Goal: Task Accomplishment & Management: Use online tool/utility

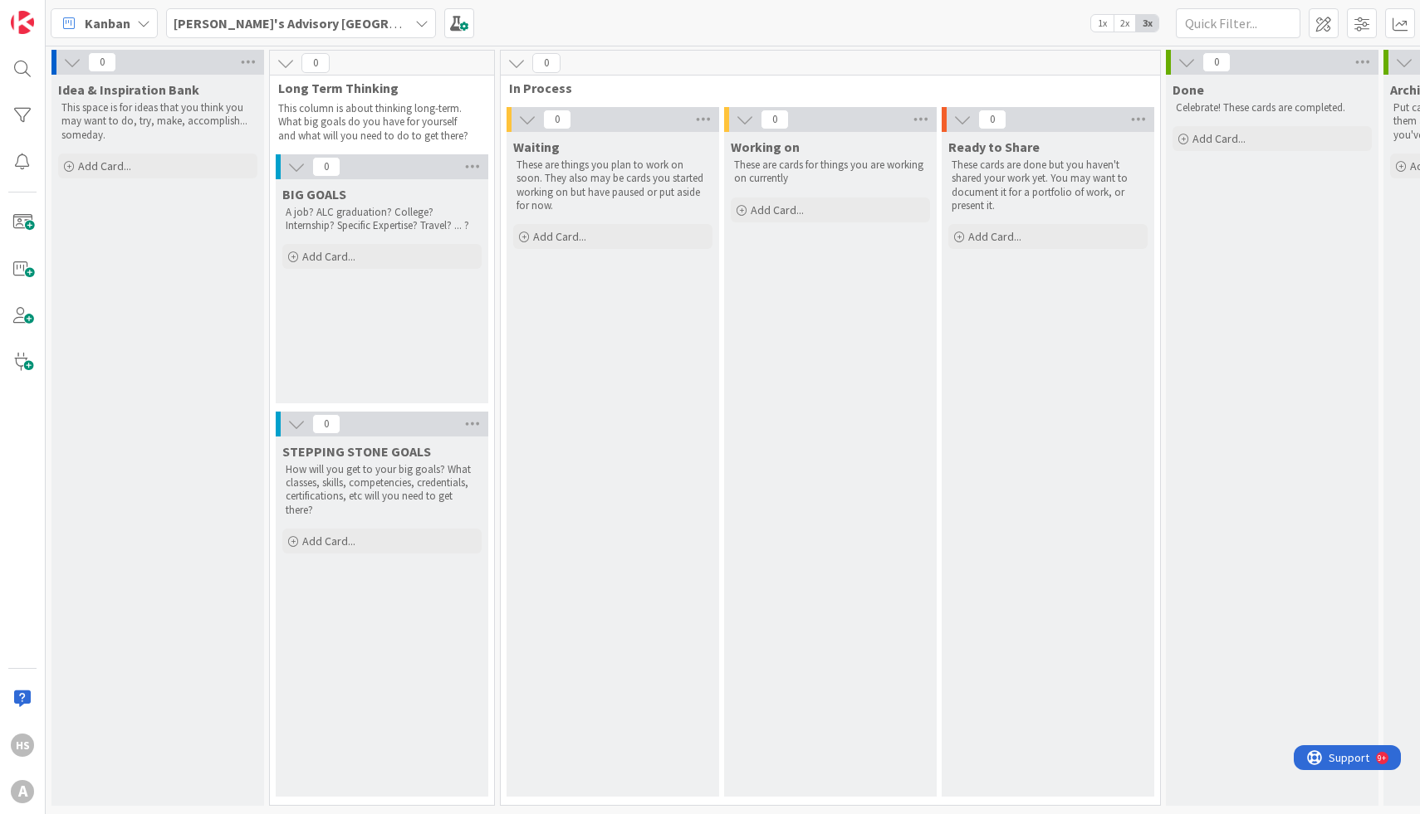
click at [285, 20] on b "[PERSON_NAME]'s Advisory [GEOGRAPHIC_DATA]" at bounding box center [321, 23] width 295 height 17
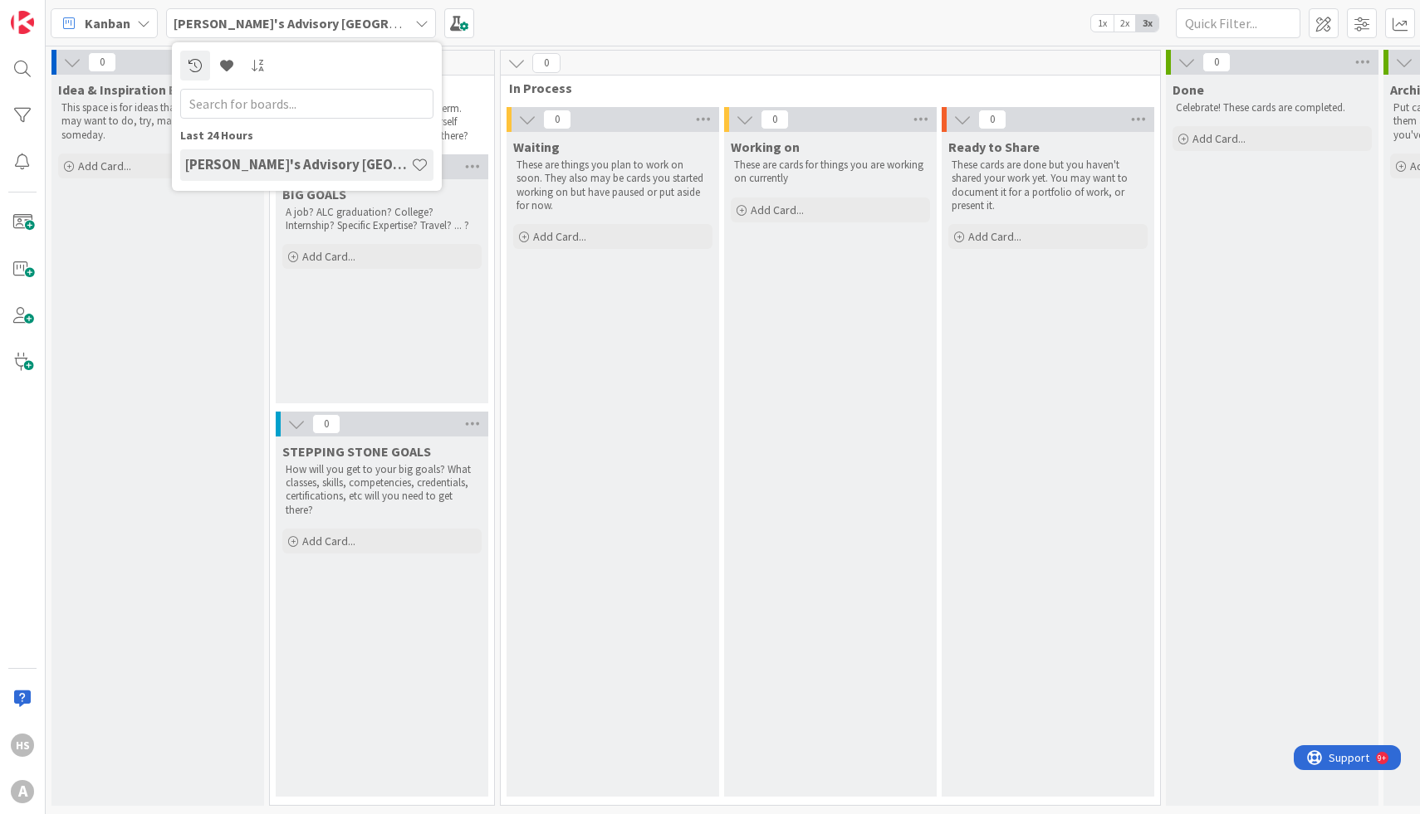
click at [318, 15] on div "[PERSON_NAME]'s Advisory [GEOGRAPHIC_DATA]" at bounding box center [301, 23] width 270 height 30
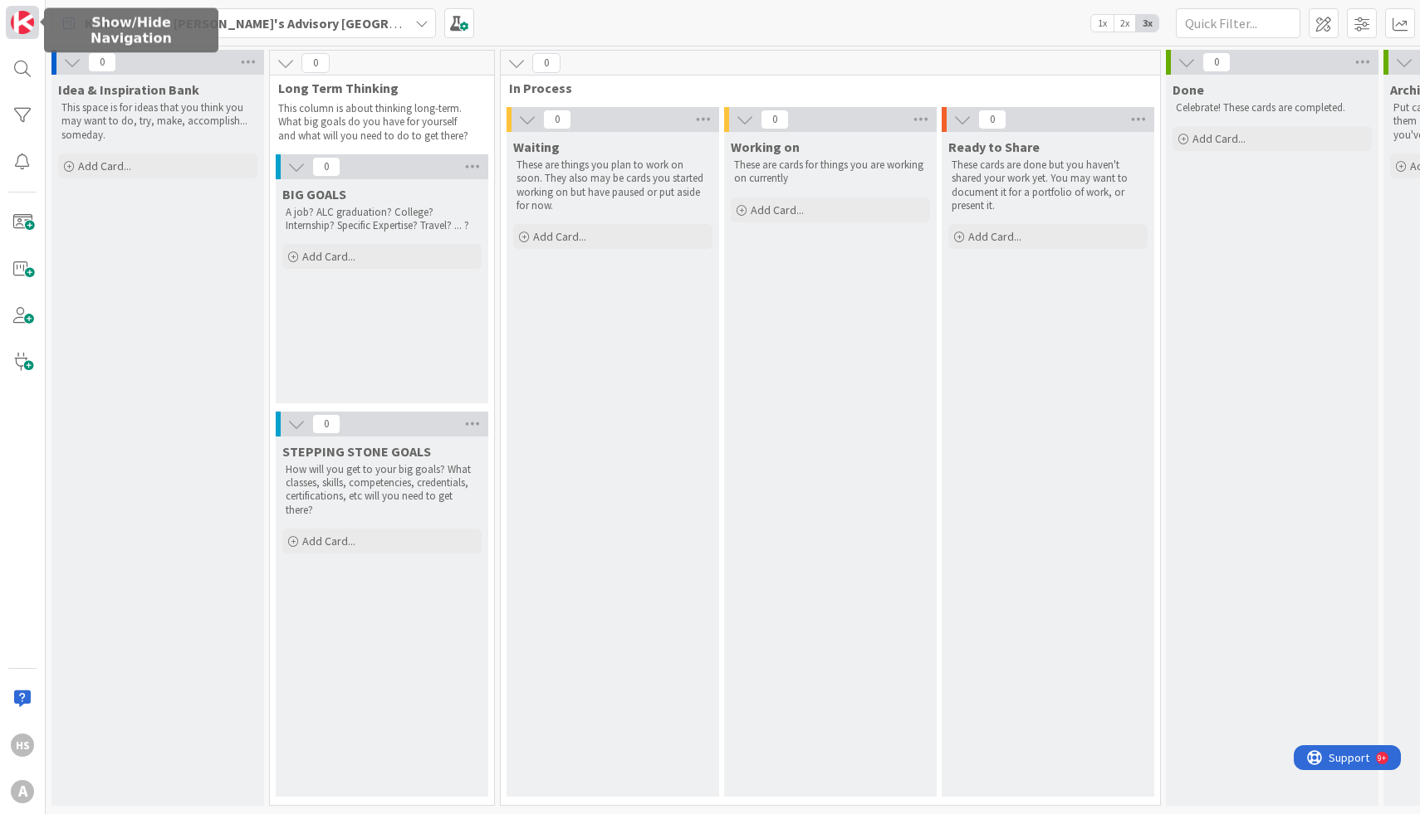
click at [18, 22] on img at bounding box center [22, 22] width 23 height 23
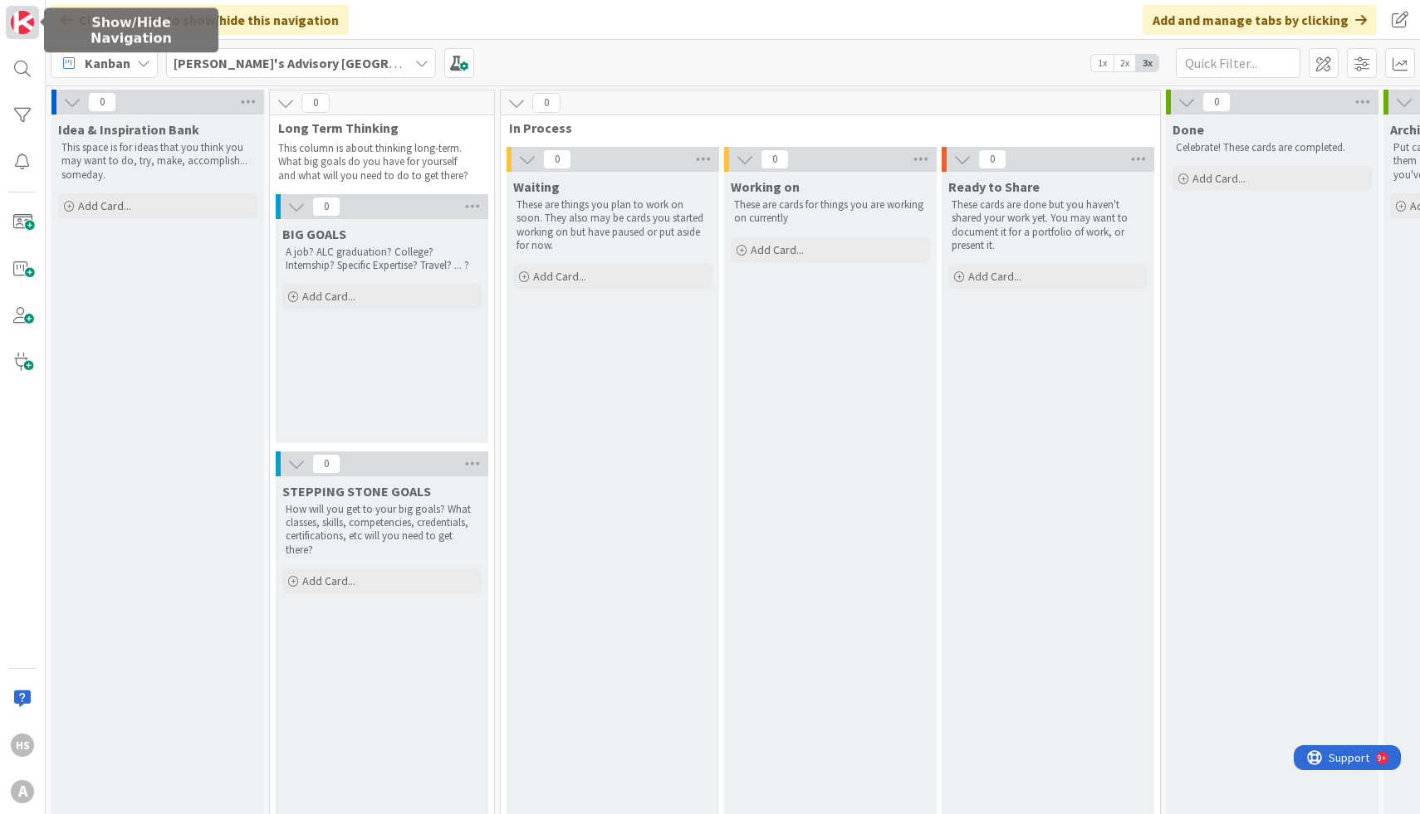
click at [32, 22] on img at bounding box center [22, 22] width 23 height 23
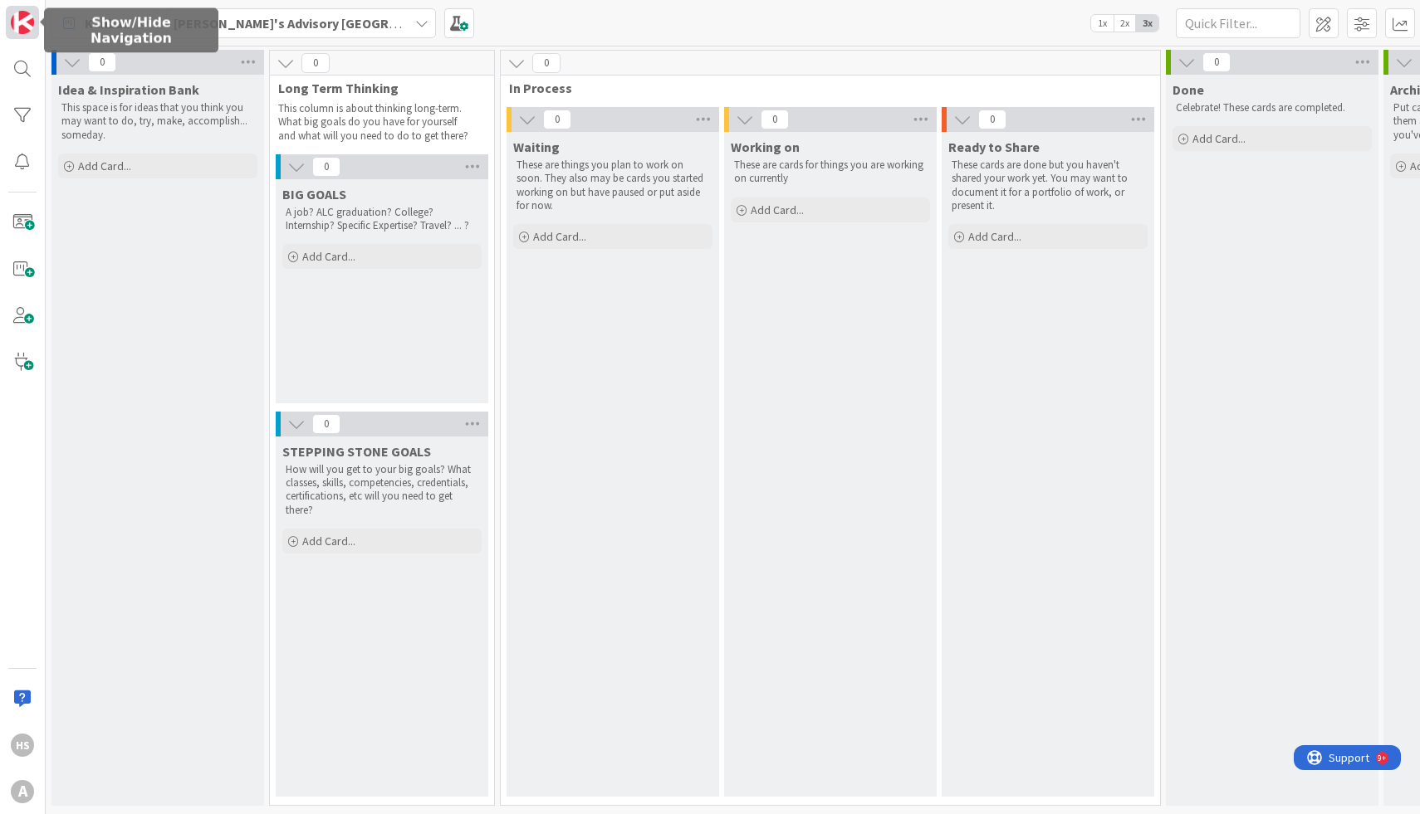
click at [32, 23] on img at bounding box center [22, 22] width 23 height 23
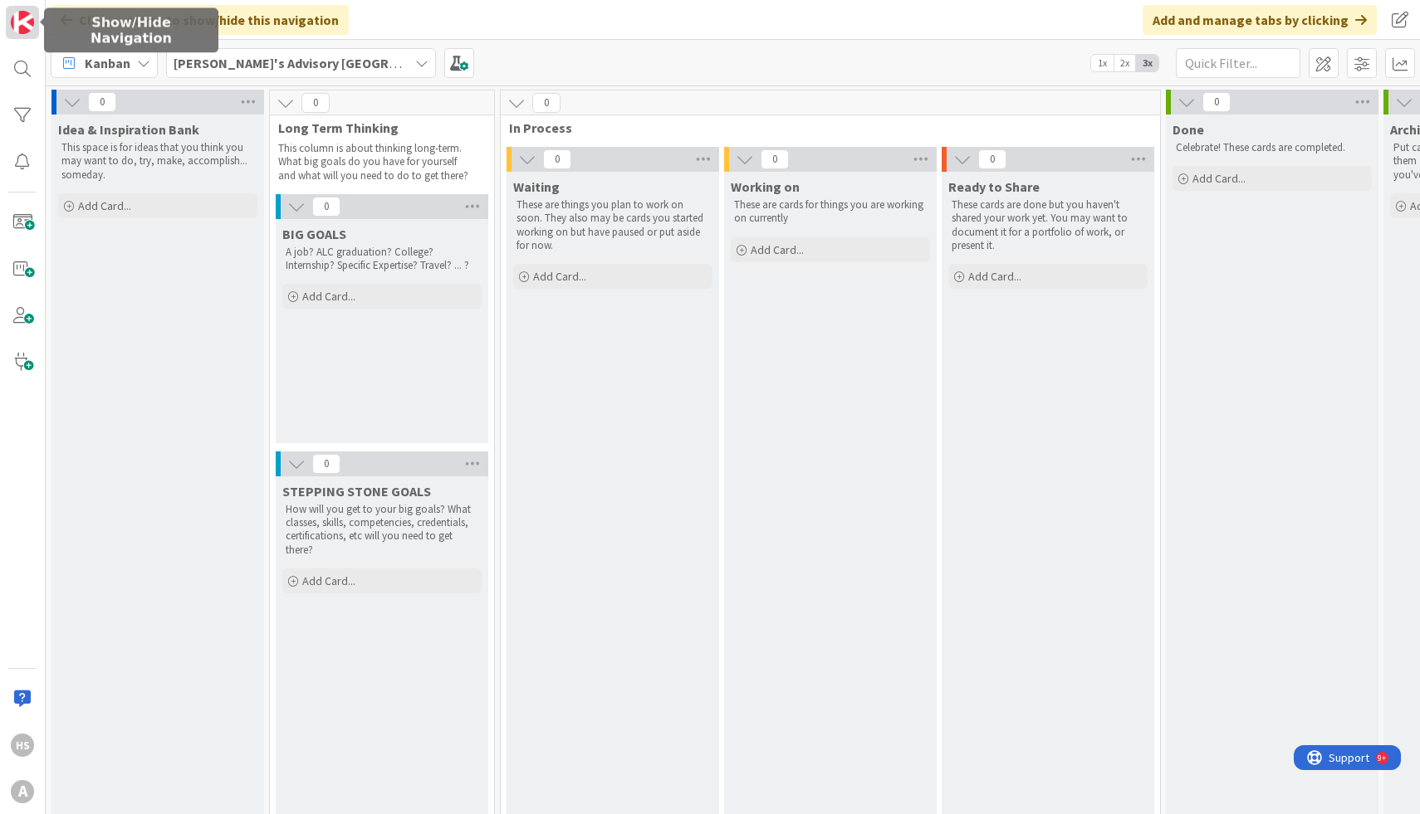
click at [32, 23] on img at bounding box center [22, 22] width 23 height 23
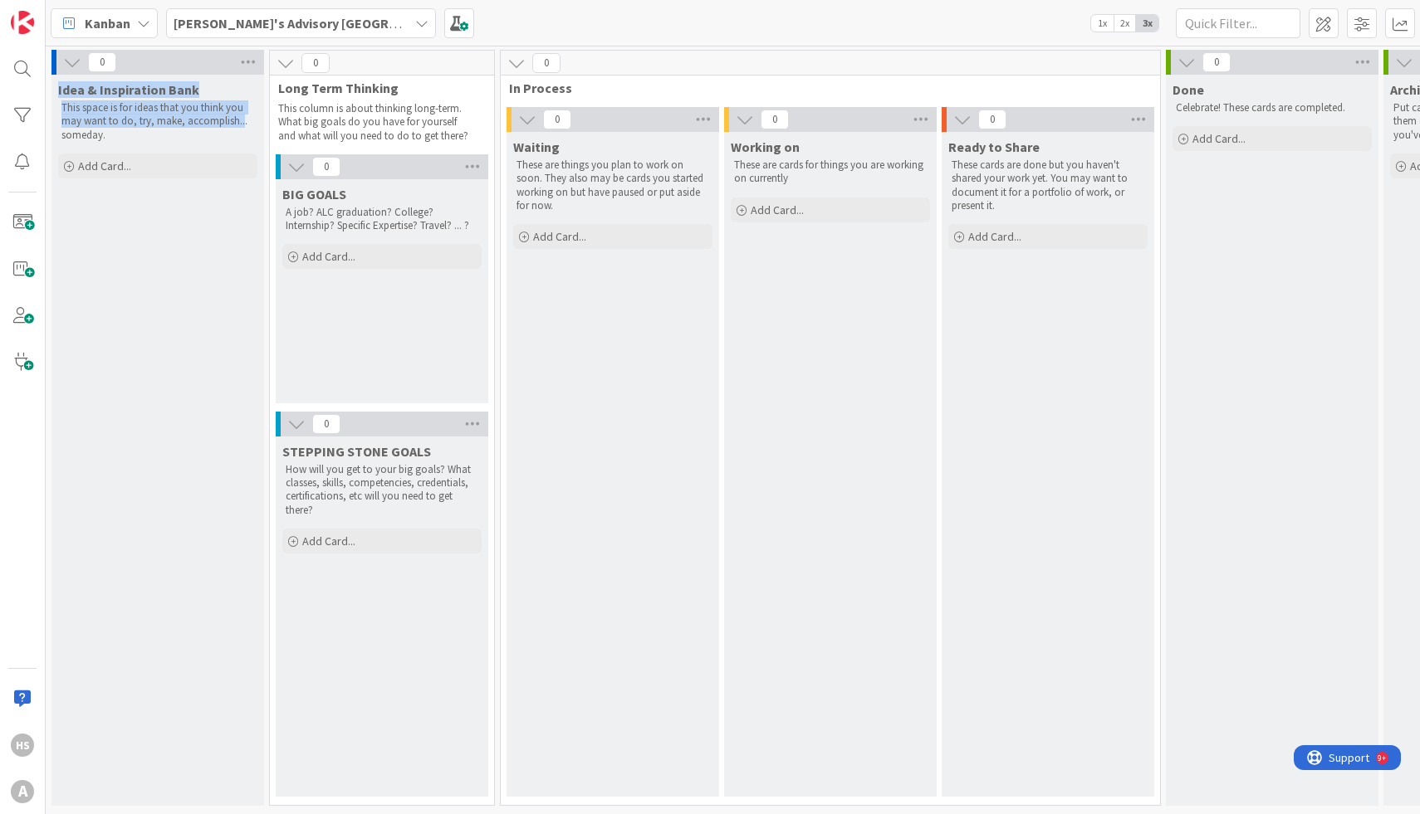
drag, startPoint x: 151, startPoint y: 72, endPoint x: 237, endPoint y: 123, distance: 100.1
click at [237, 123] on div "0 Idea & Inspiration Bank This space is for ideas that you think you may want t…" at bounding box center [157, 428] width 213 height 756
click at [154, 420] on div "Idea & Inspiration Bank This space is for ideas that you think you may want to …" at bounding box center [157, 440] width 213 height 731
click at [785, 208] on span "Add Card..." at bounding box center [777, 210] width 53 height 15
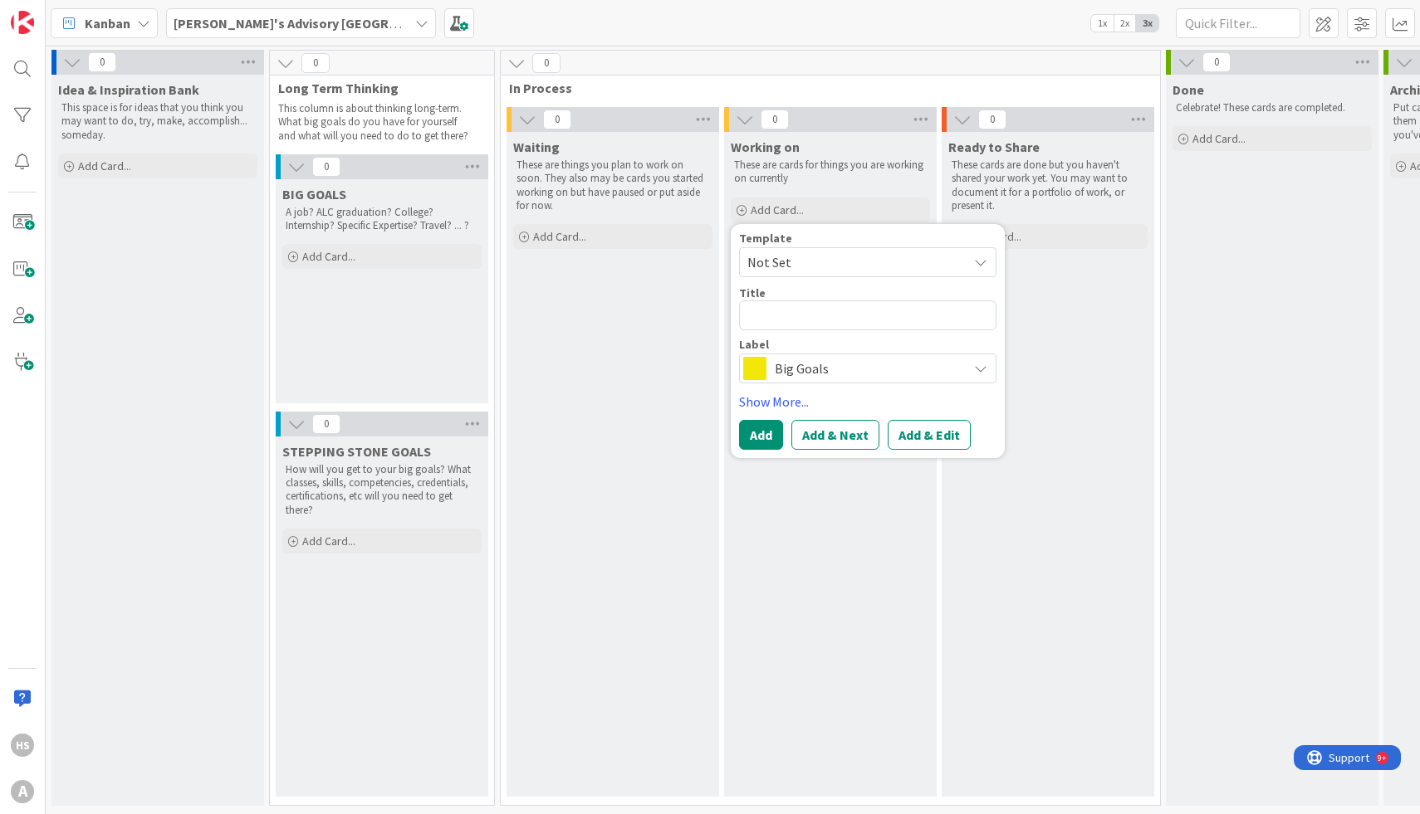
click at [777, 270] on span "Not Set" at bounding box center [851, 263] width 208 height 22
click at [782, 339] on link "Add Card Templates" at bounding box center [798, 338] width 117 height 30
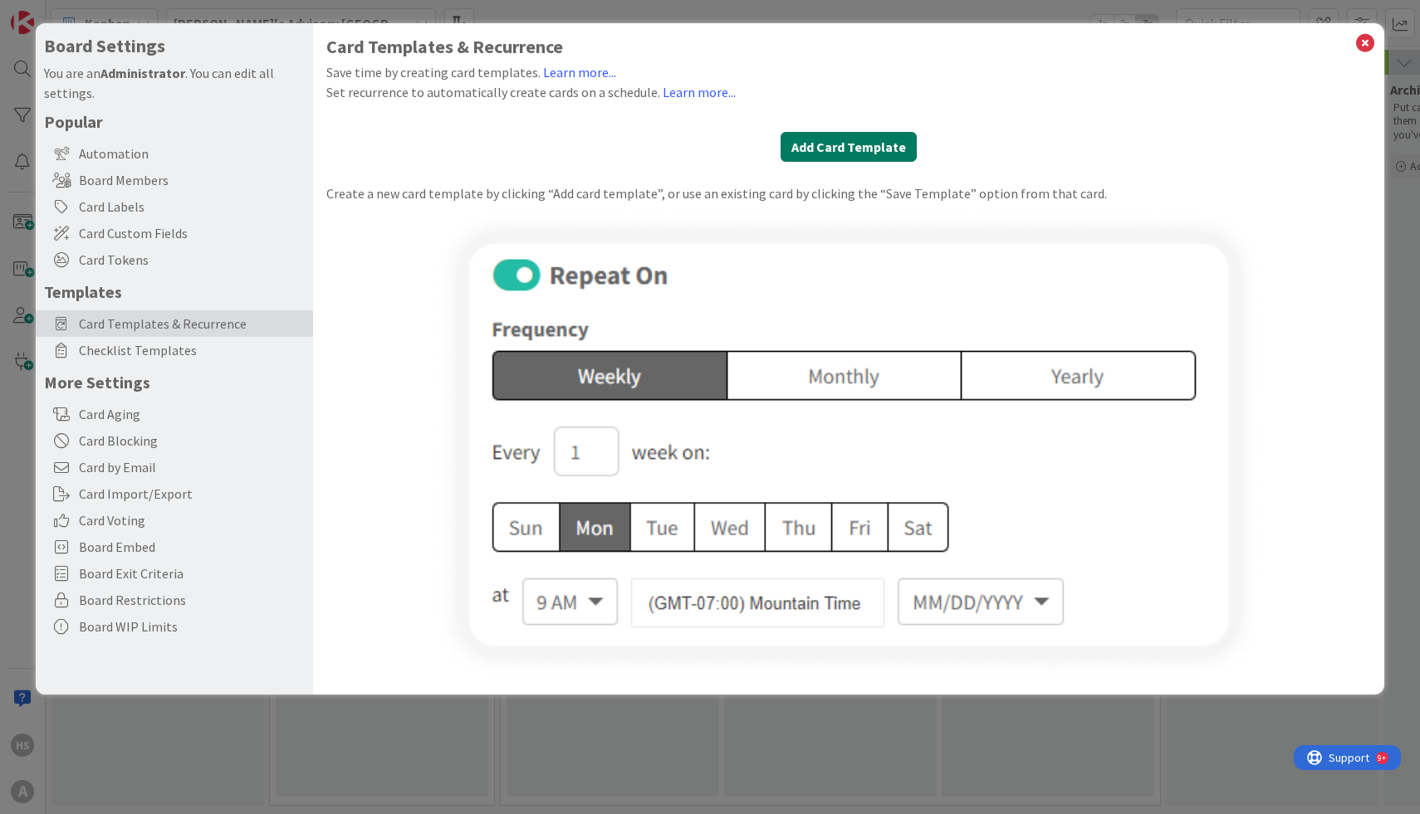
click at [844, 147] on button "Add Card Template" at bounding box center [848, 147] width 136 height 30
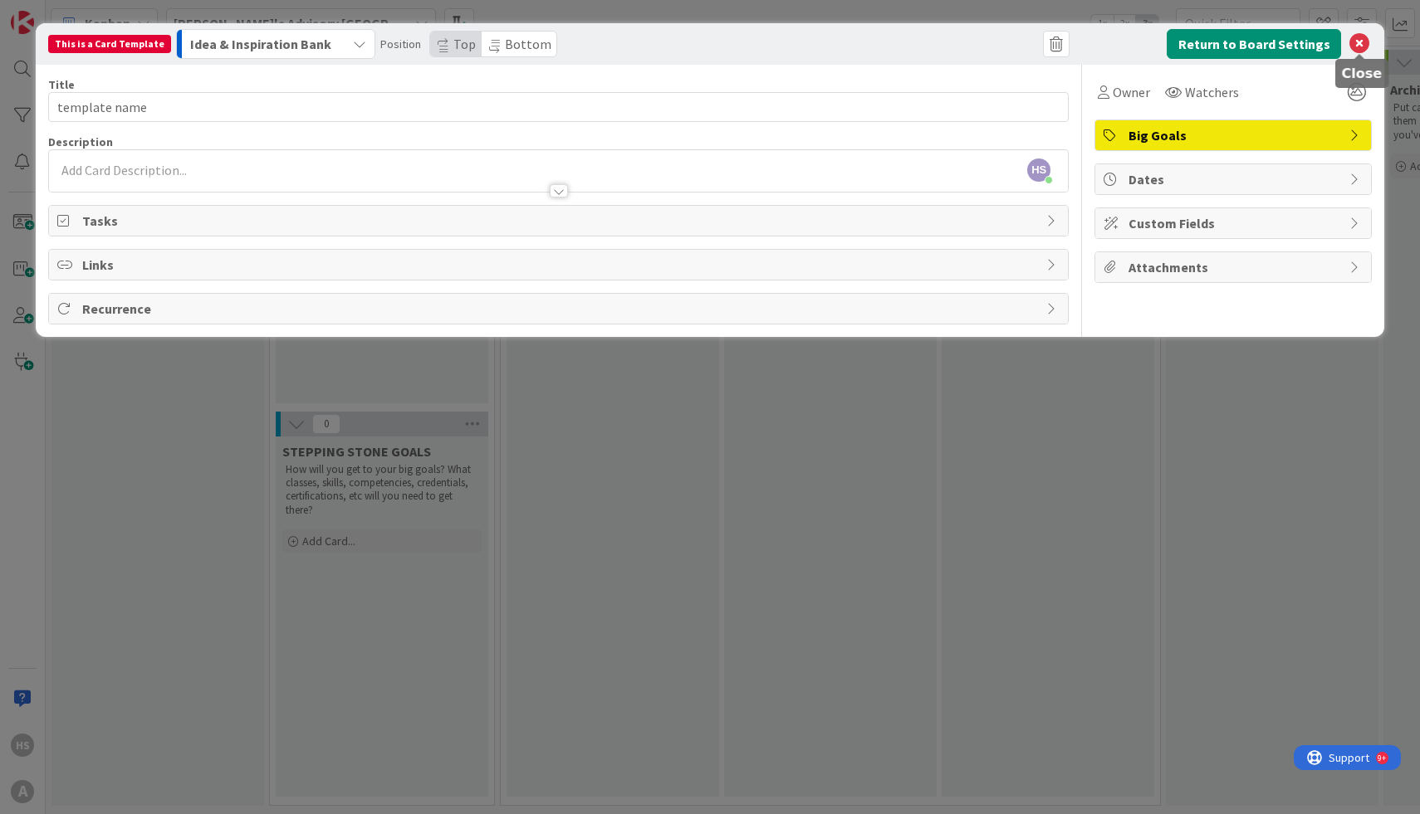
click at [1364, 42] on icon at bounding box center [1359, 44] width 20 height 20
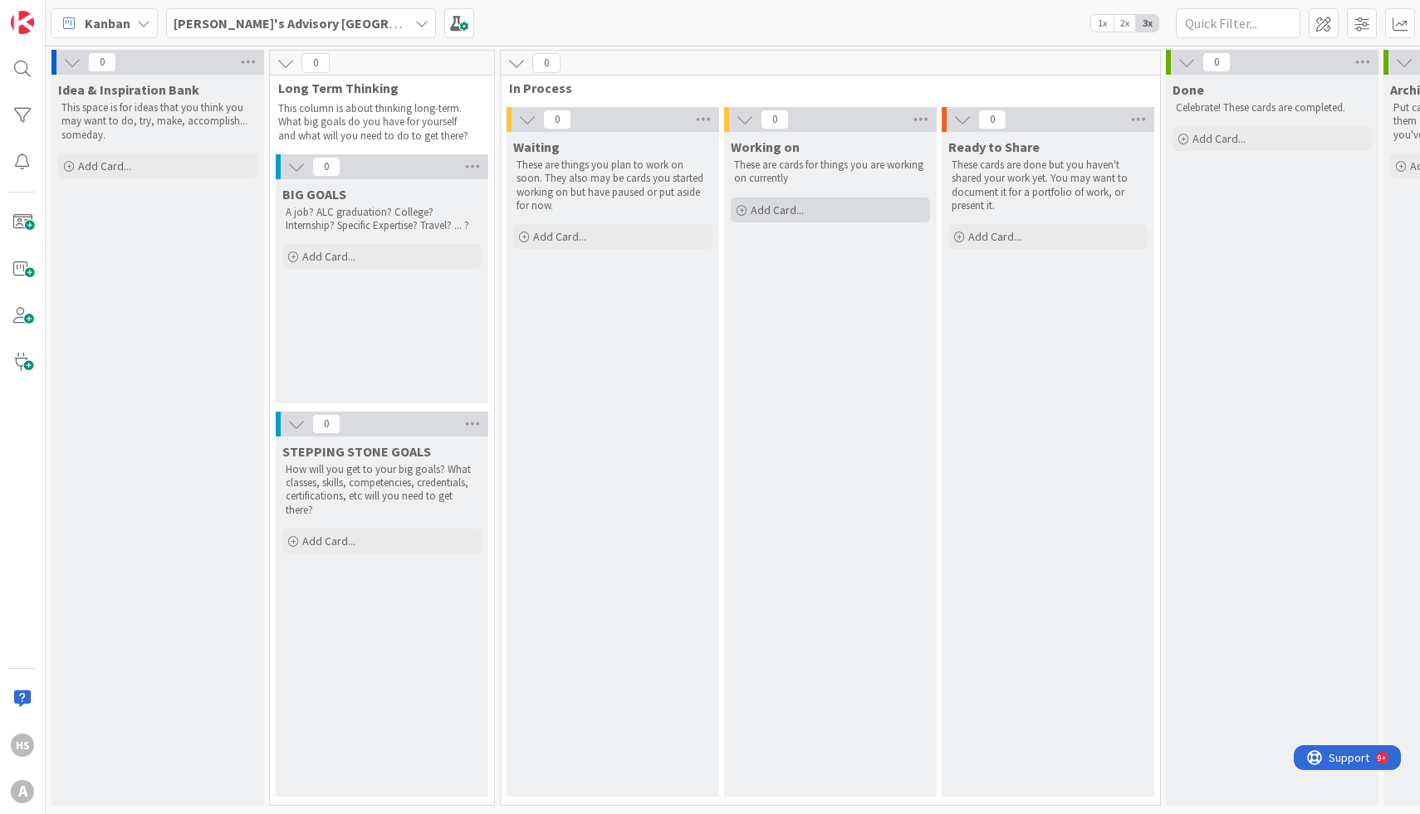
click at [778, 218] on div "Add Card..." at bounding box center [830, 210] width 199 height 25
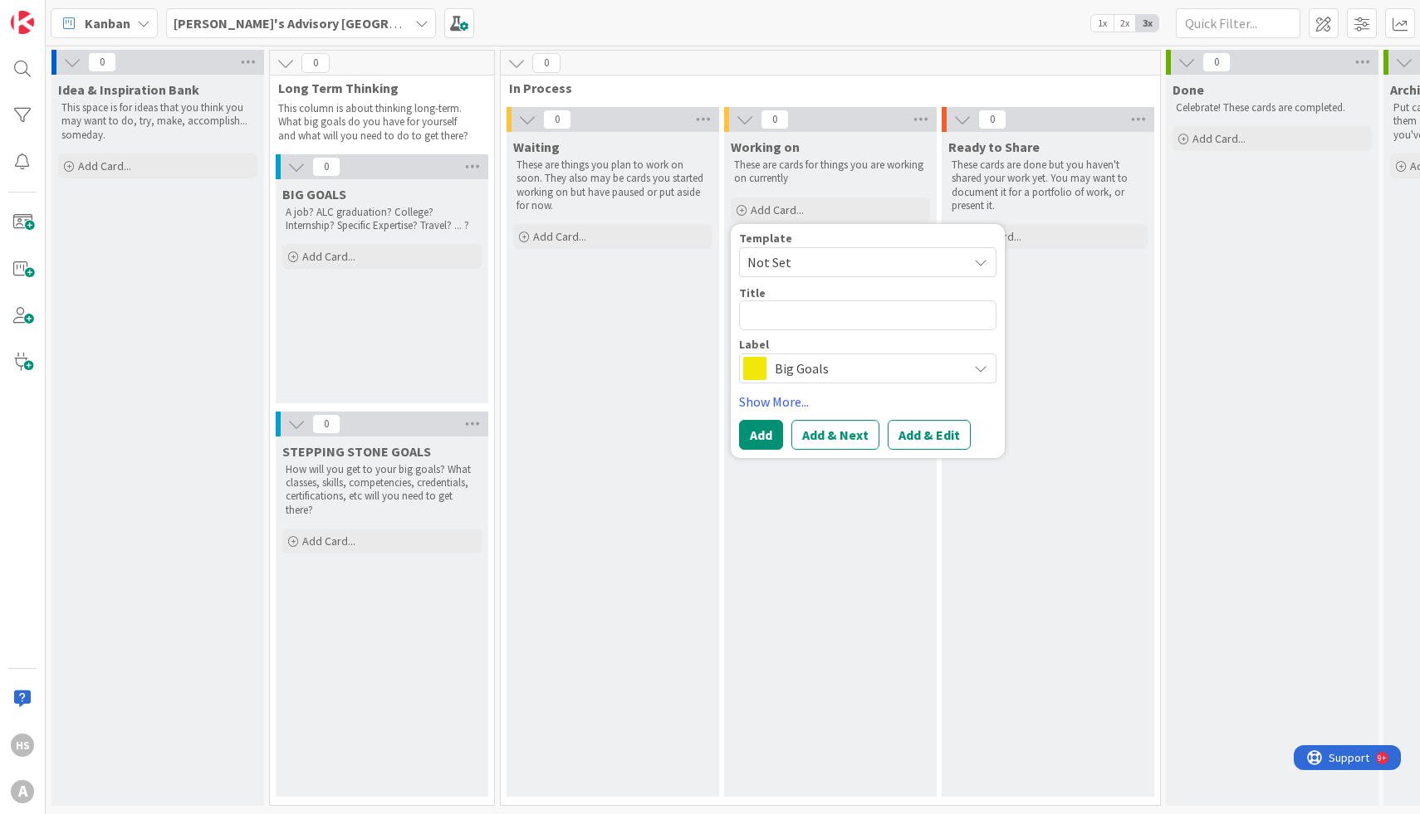
click at [807, 368] on span "Big Goals" at bounding box center [867, 368] width 184 height 23
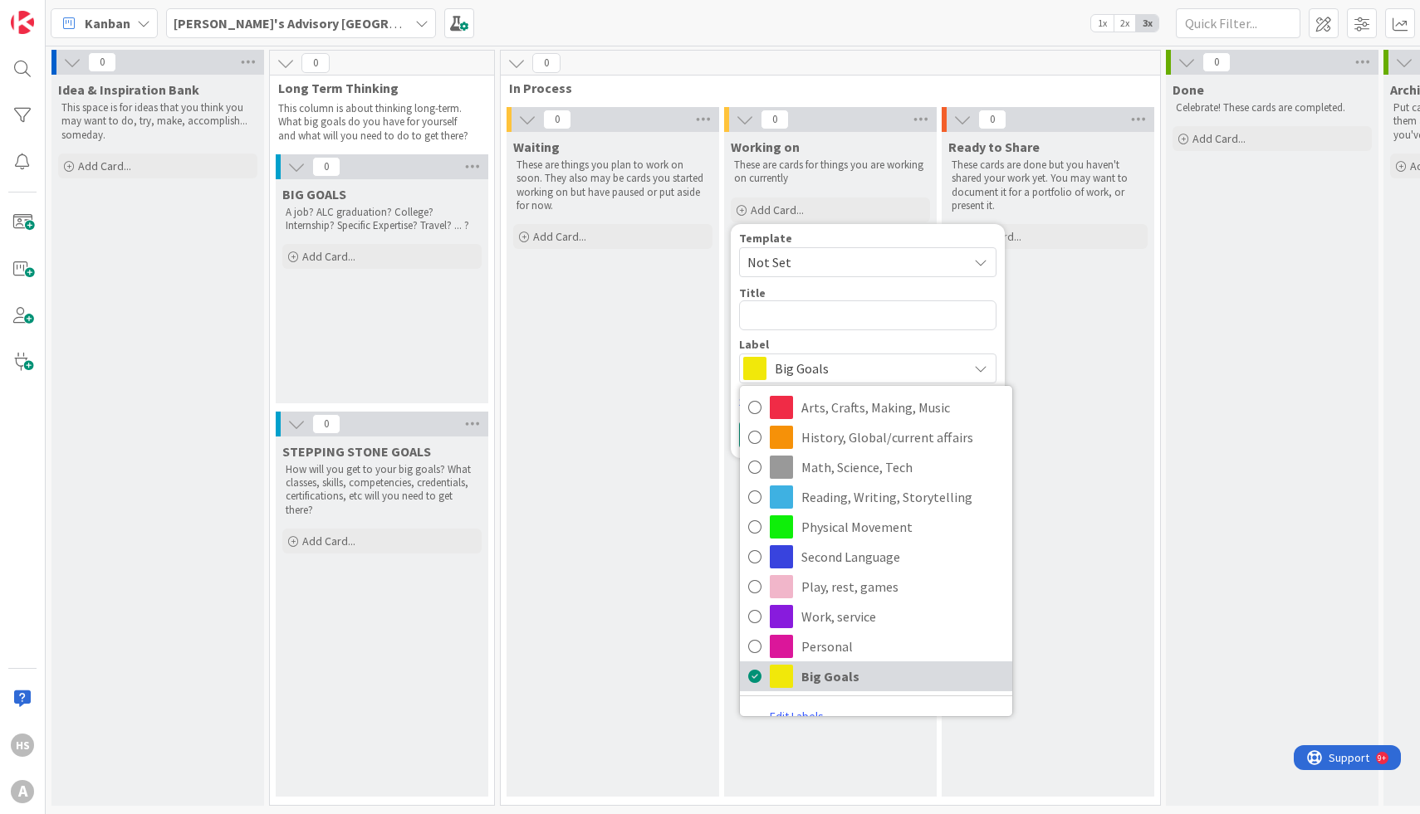
click at [752, 676] on icon at bounding box center [754, 676] width 13 height 25
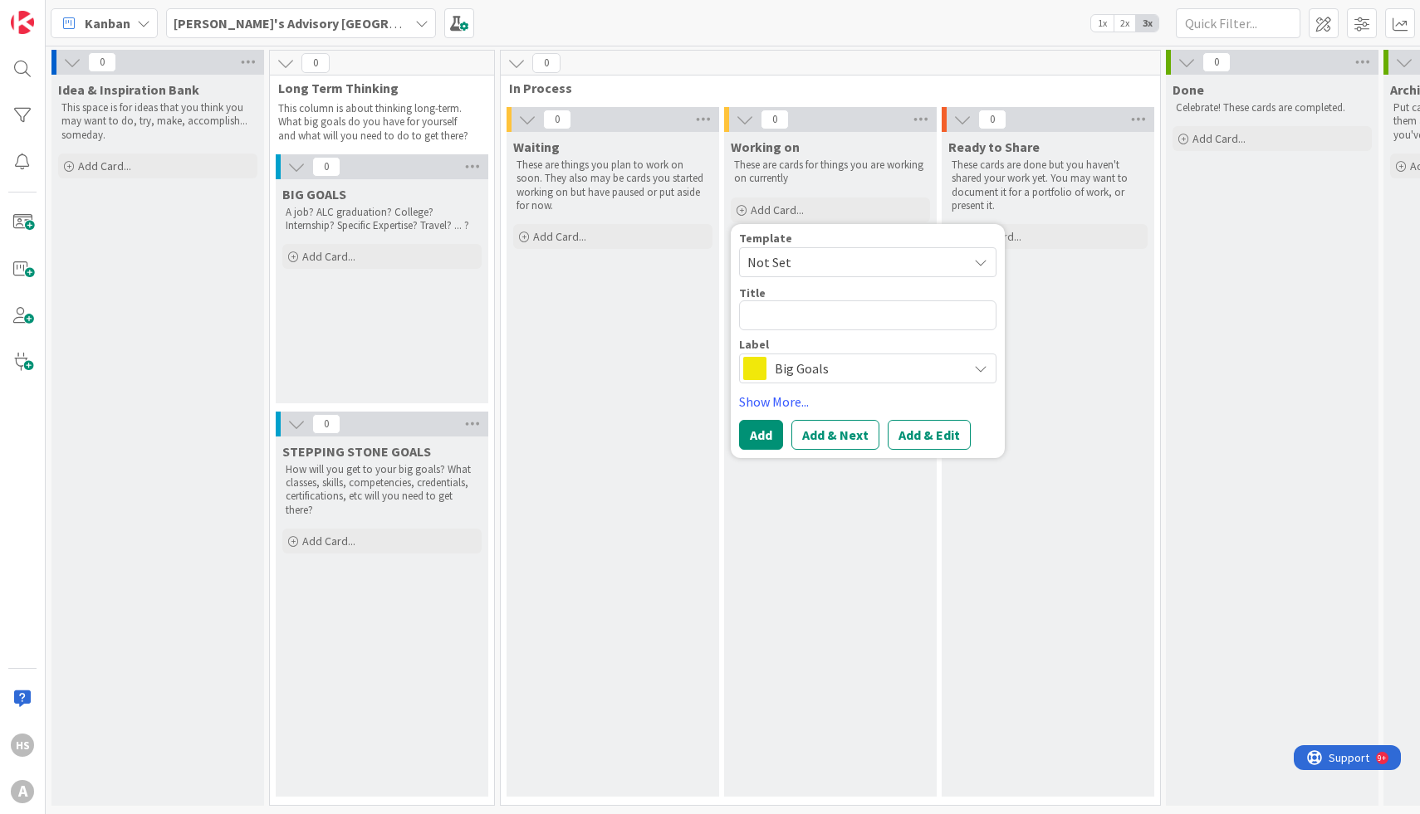
click at [785, 372] on span "Big Goals" at bounding box center [867, 368] width 184 height 23
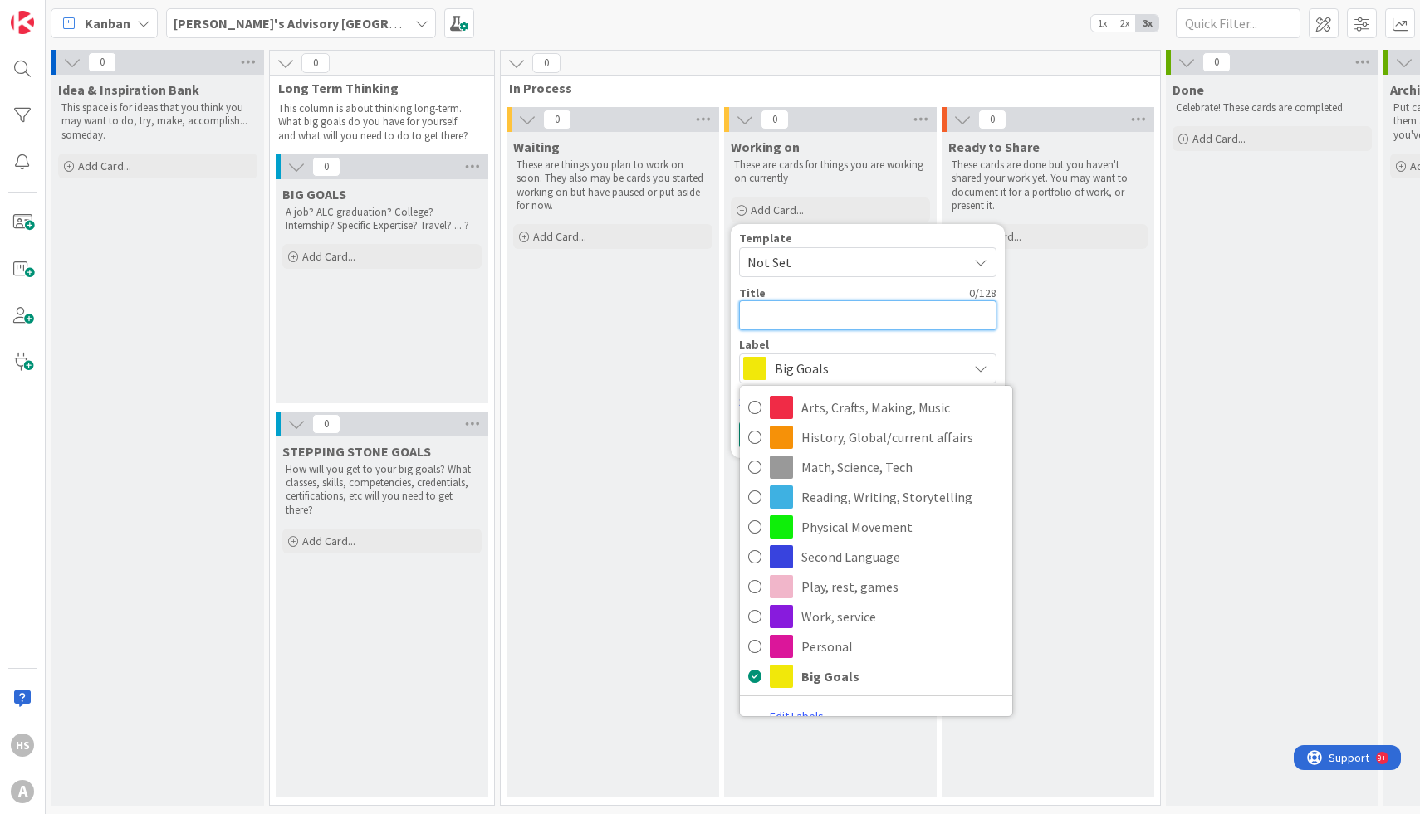
click at [822, 320] on textarea at bounding box center [867, 316] width 257 height 30
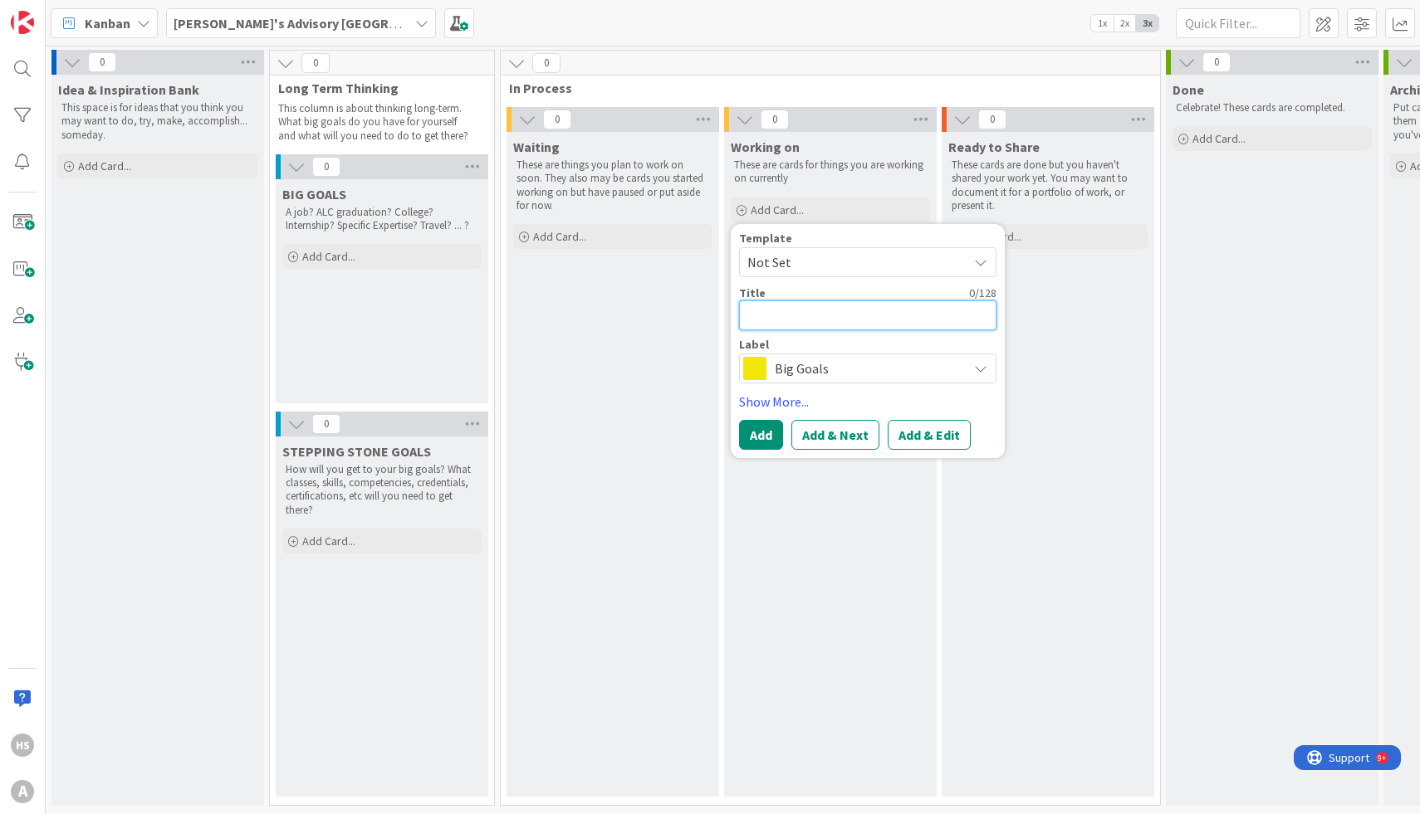
type textarea "x"
type textarea "E"
type textarea "x"
type textarea "Es"
type textarea "x"
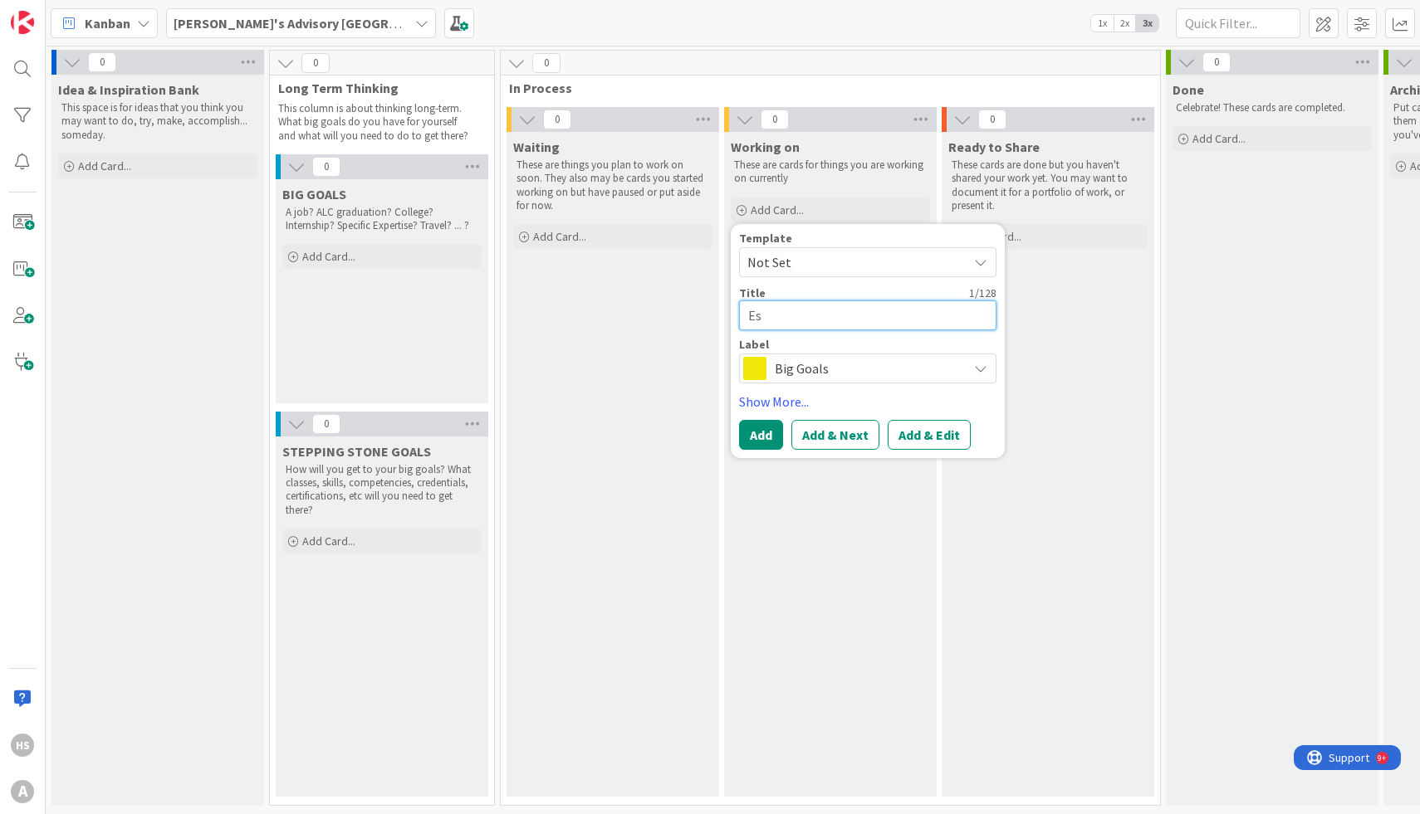
type textarea "Ess"
type textarea "x"
type textarea "Essa"
type textarea "x"
type textarea "Essay"
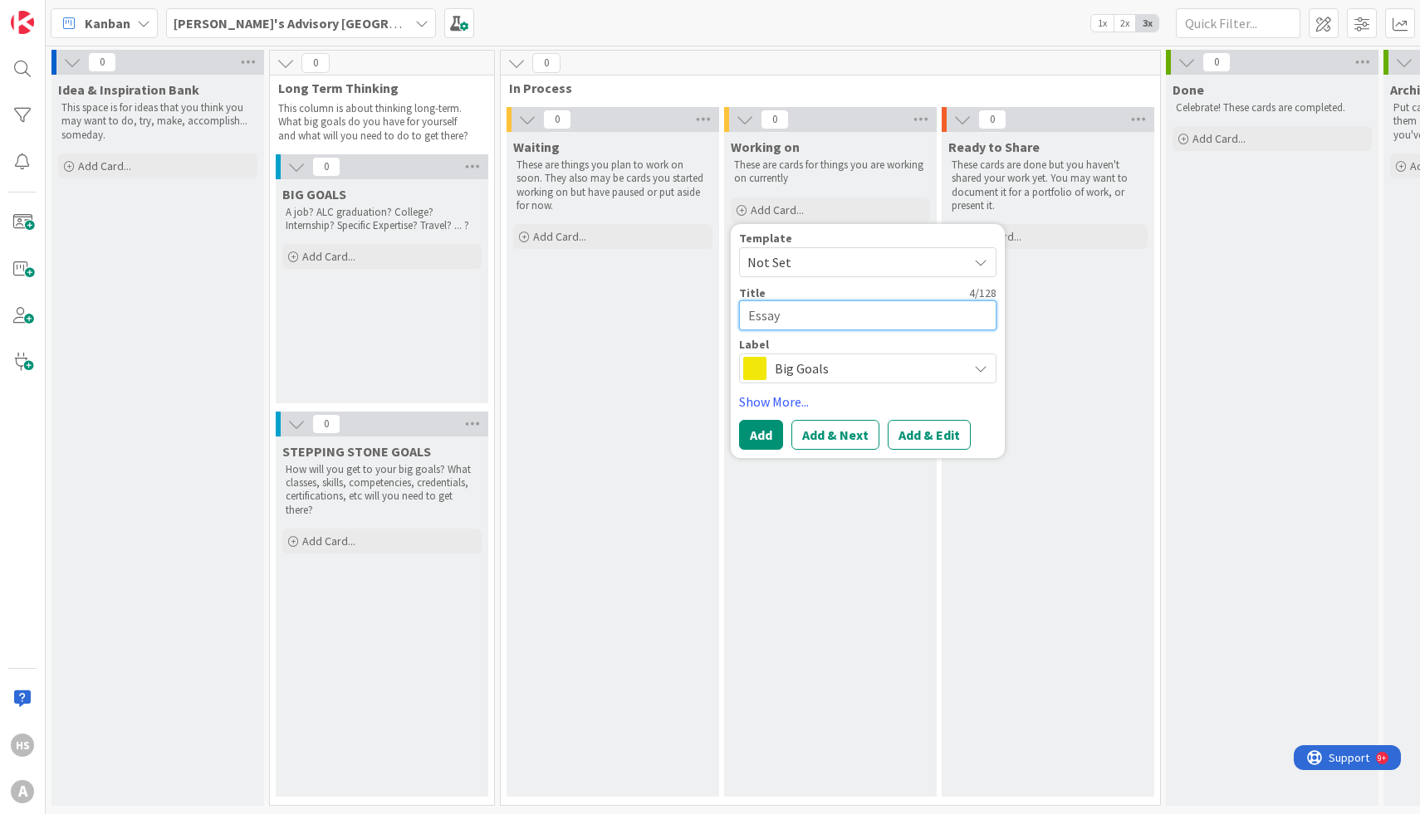
type textarea "x"
type textarea "Essay"
type textarea "x"
type textarea "Essay W"
type textarea "x"
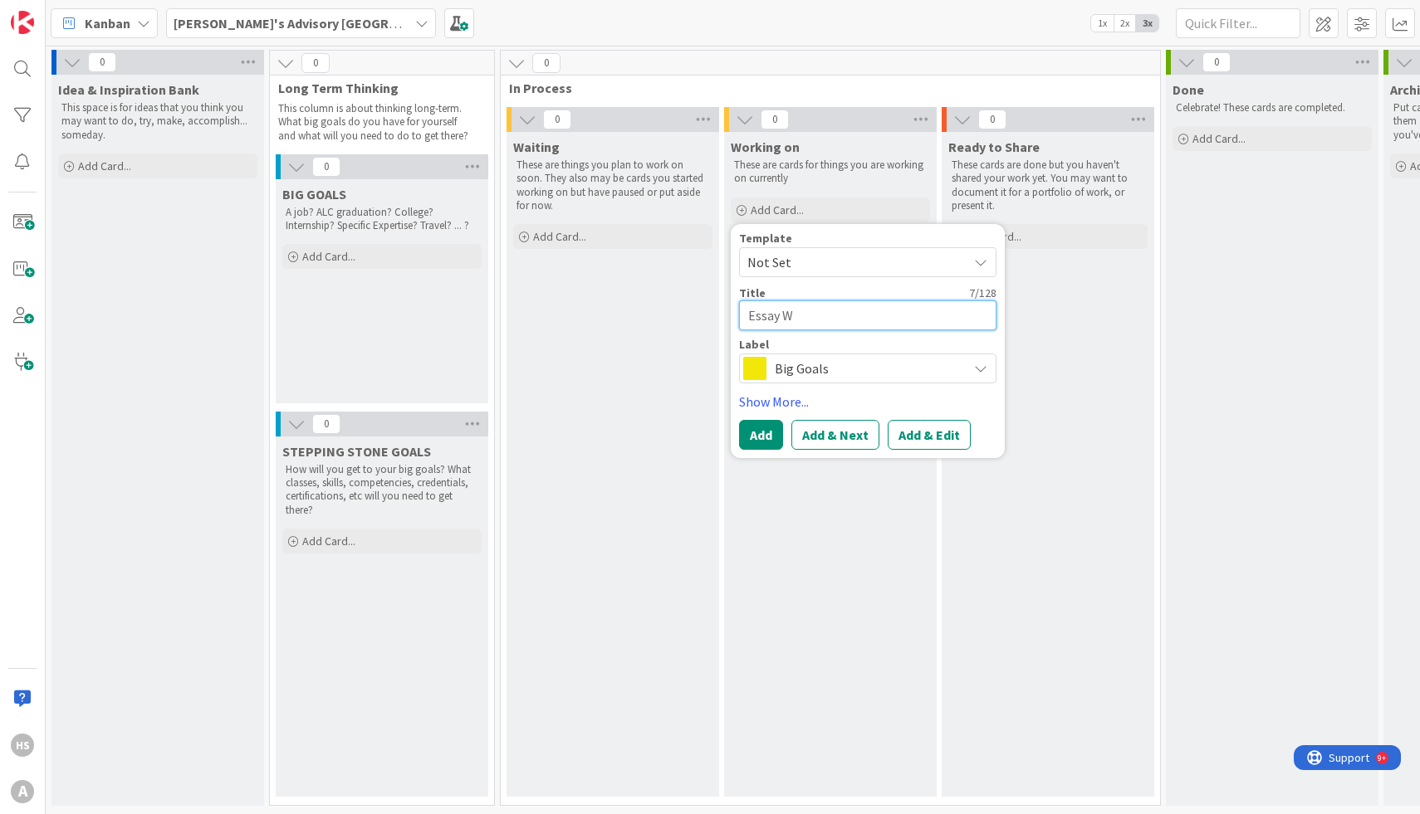
type textarea "Essay Wr"
type textarea "x"
type textarea "Essay Wri"
type textarea "x"
type textarea "Essay Writ"
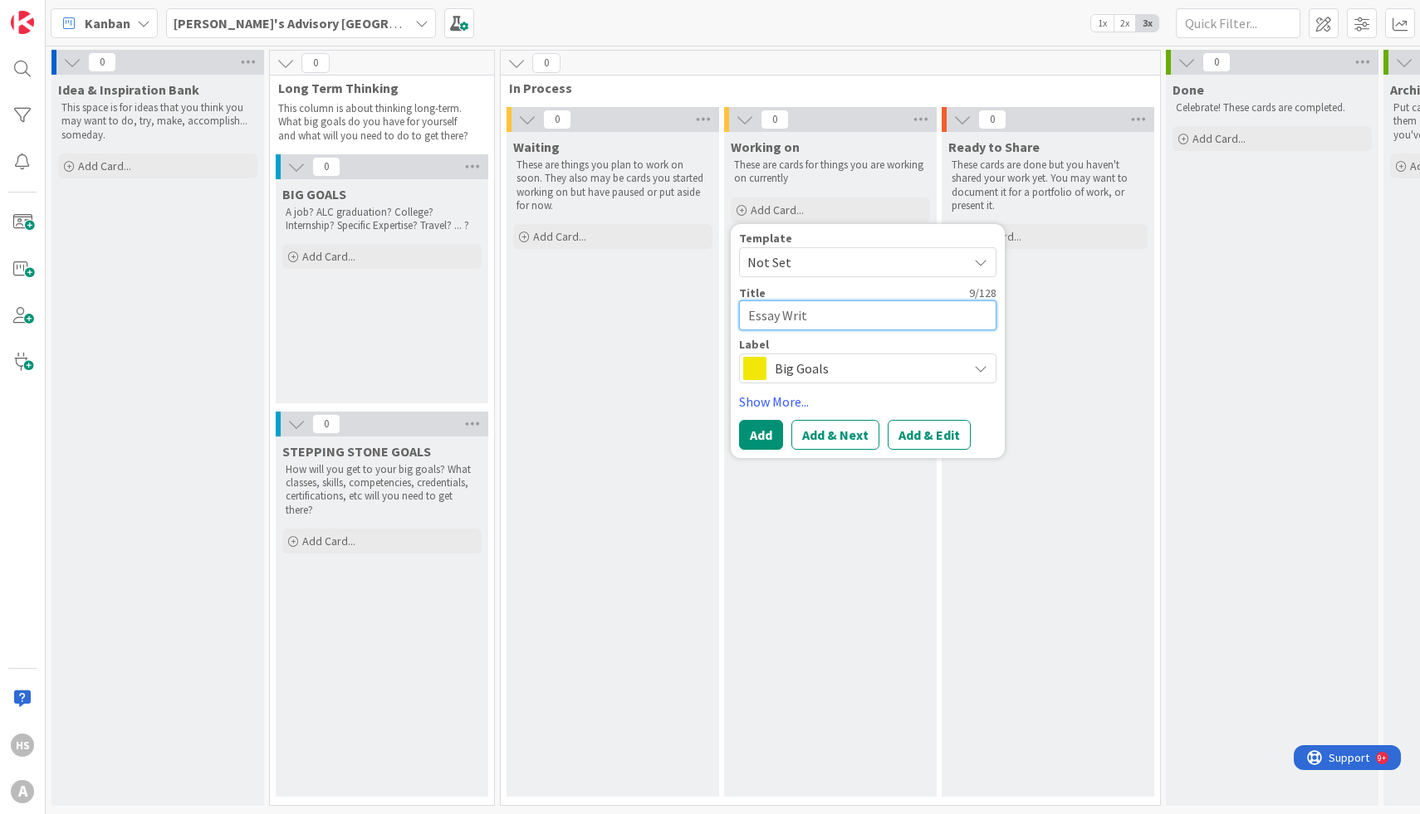
type textarea "x"
type textarea "Essay Writi"
type textarea "x"
type textarea "Essay Writin"
type textarea "x"
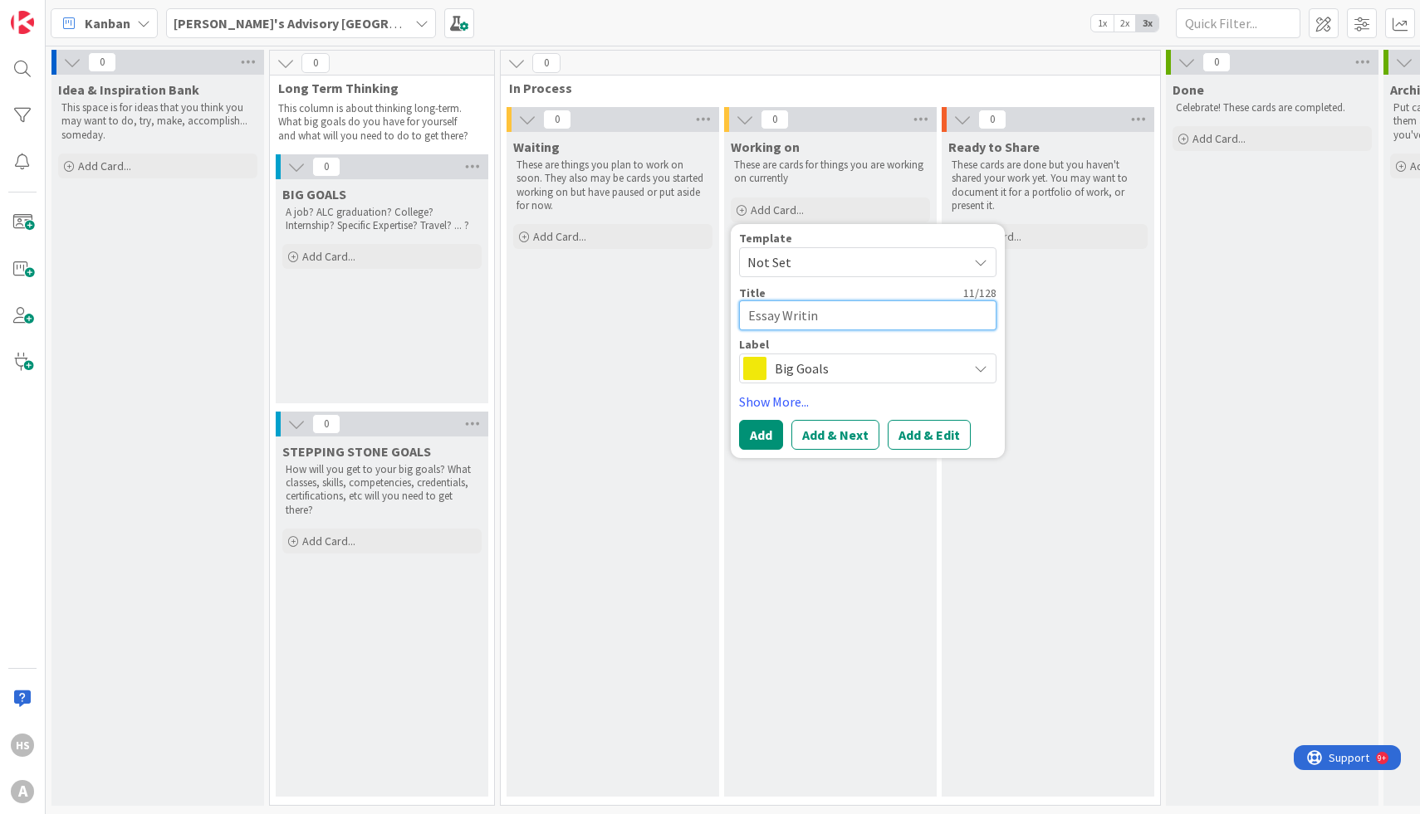
type textarea "Essay Writing"
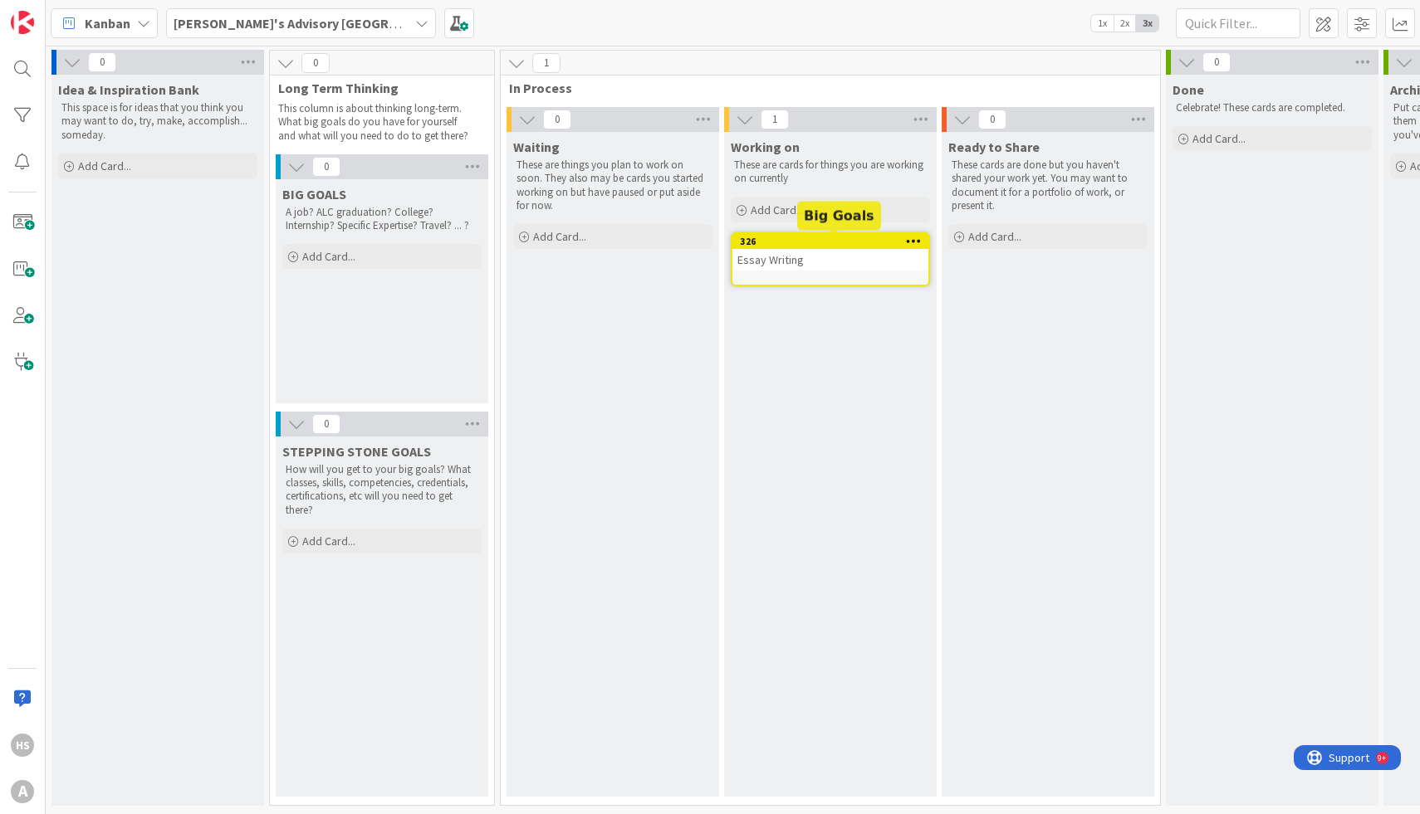
click at [751, 241] on div "326" at bounding box center [834, 242] width 188 height 12
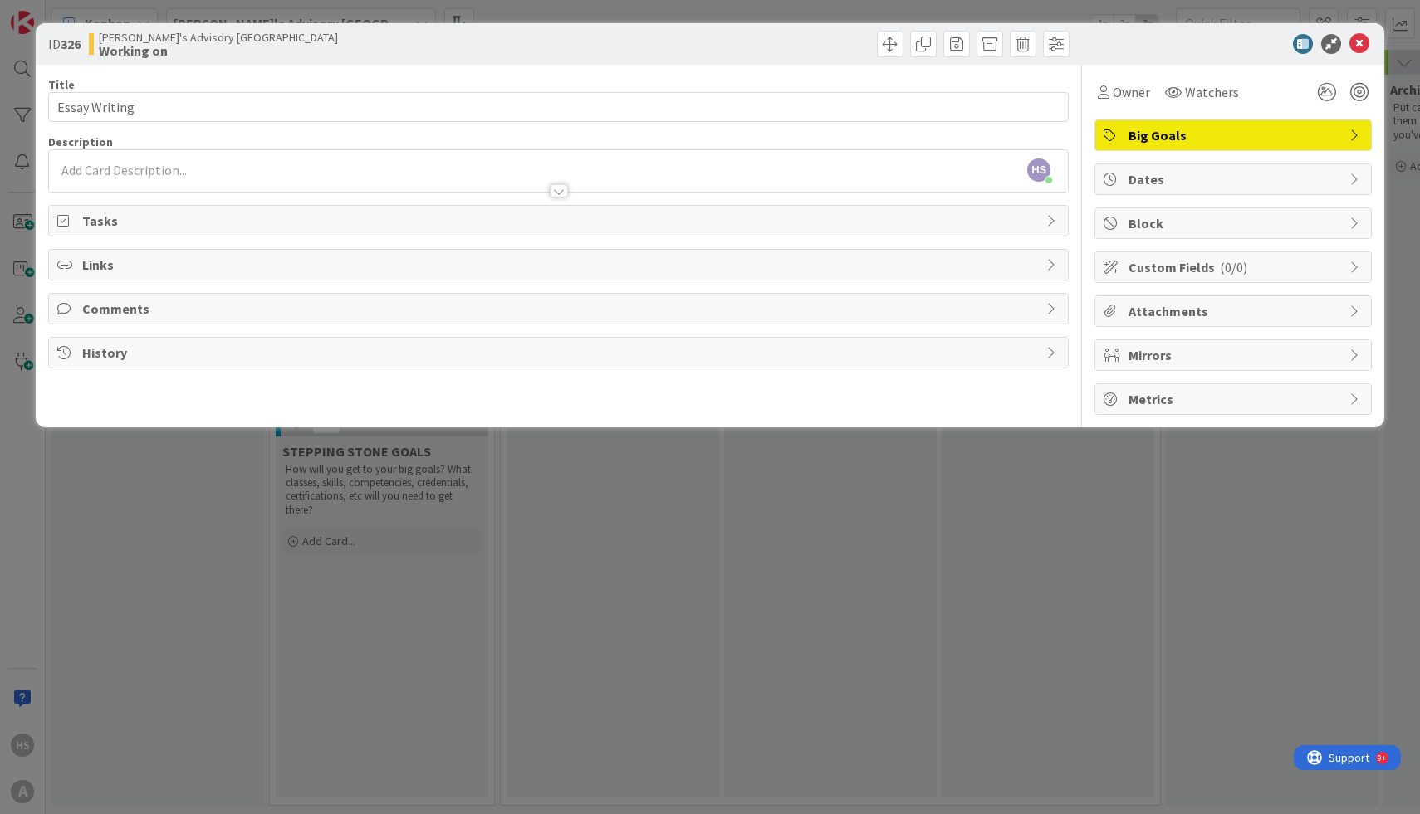
click at [74, 39] on b "326" at bounding box center [71, 44] width 20 height 17
click at [1235, 357] on span "Mirrors" at bounding box center [1234, 355] width 213 height 20
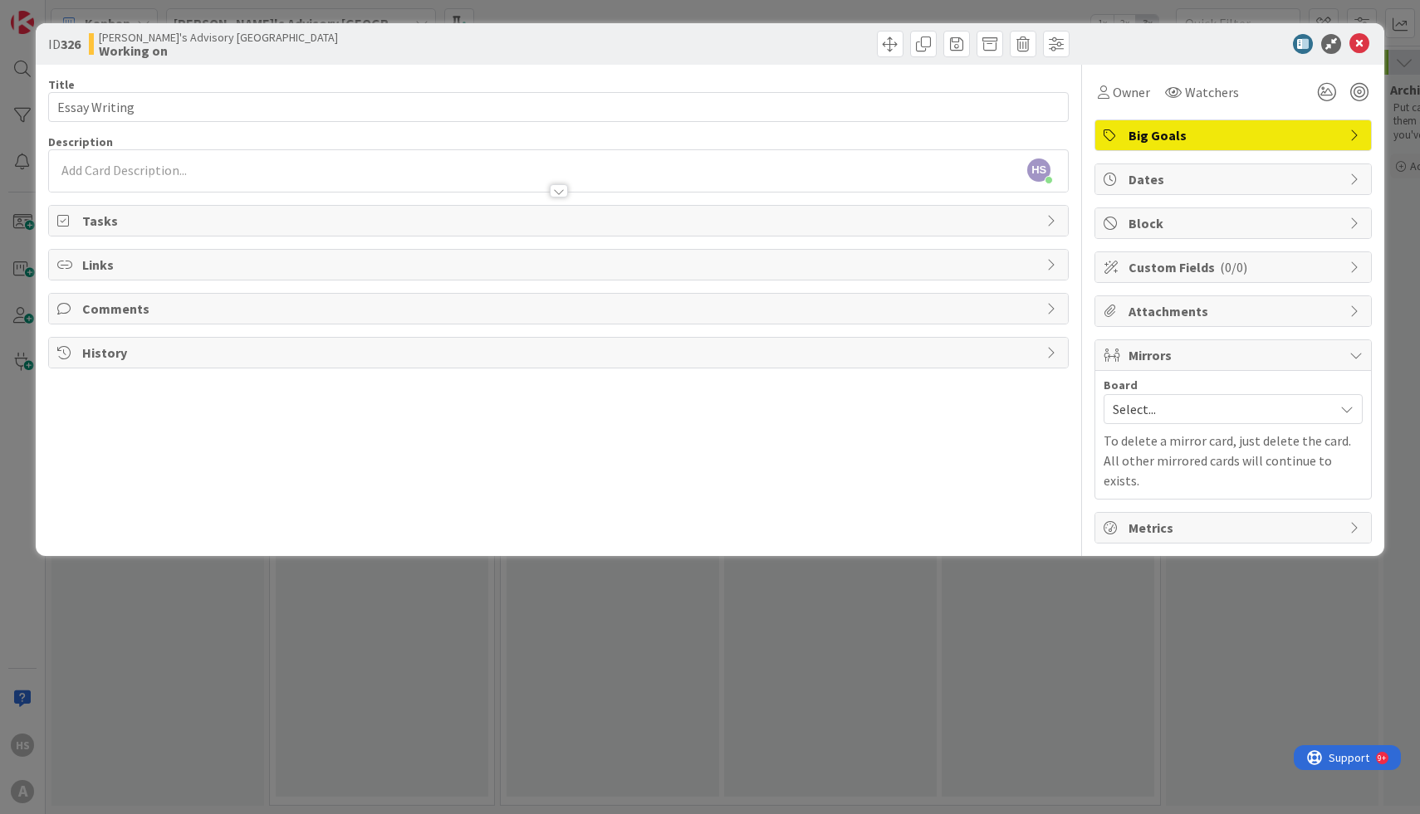
click at [1235, 357] on span "Mirrors" at bounding box center [1234, 355] width 213 height 20
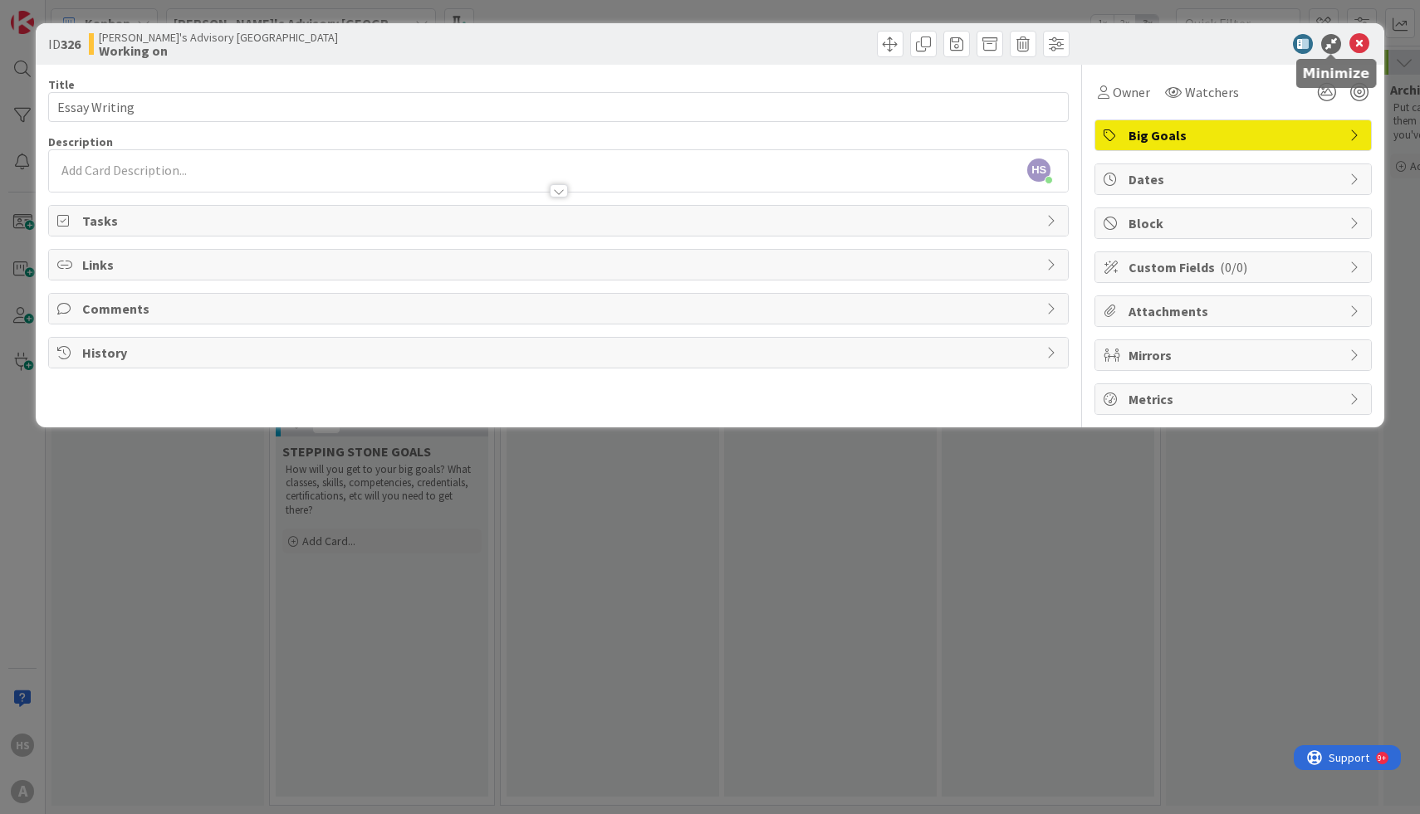
click at [1334, 46] on icon at bounding box center [1331, 44] width 20 height 20
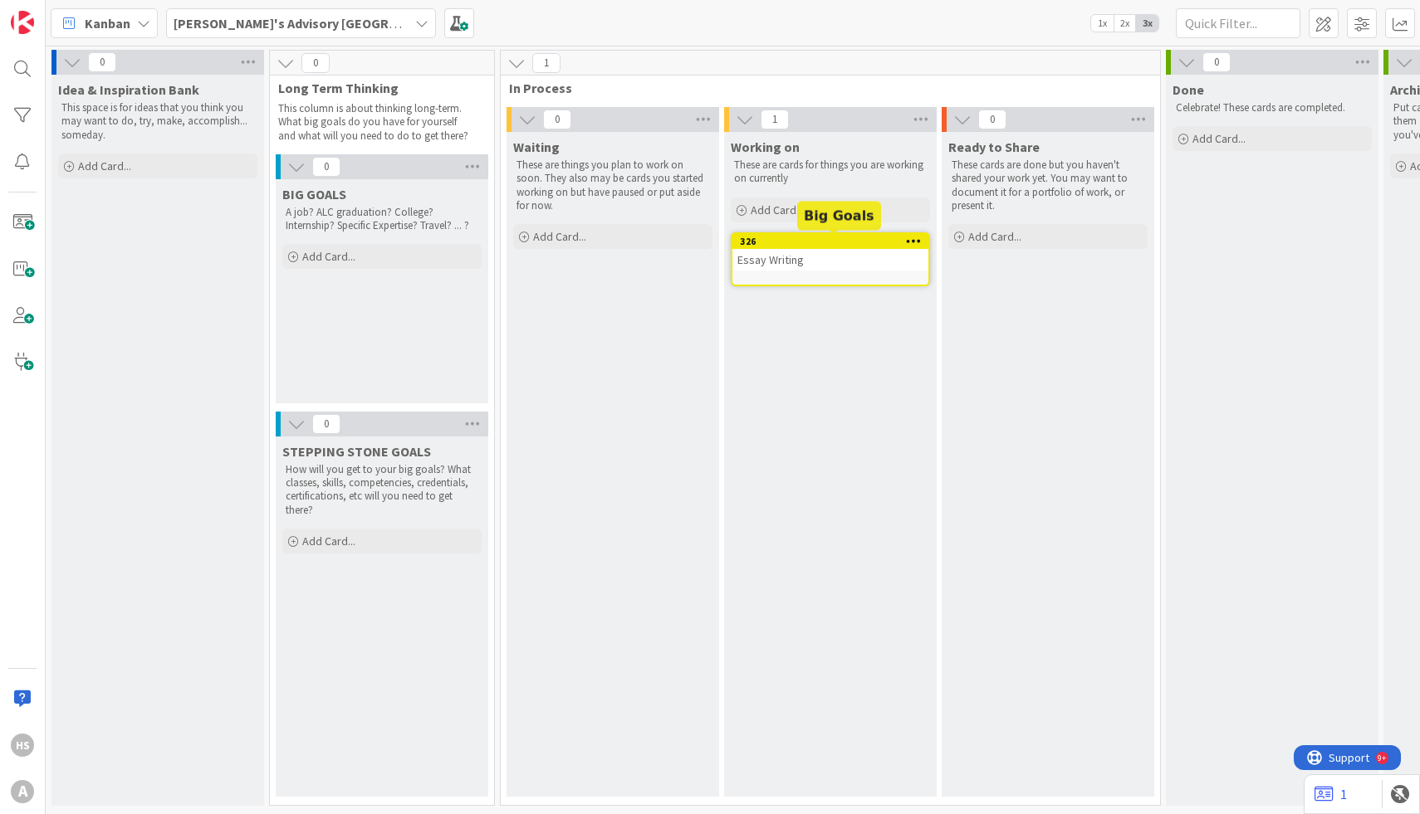
click at [799, 245] on div "326" at bounding box center [834, 242] width 188 height 12
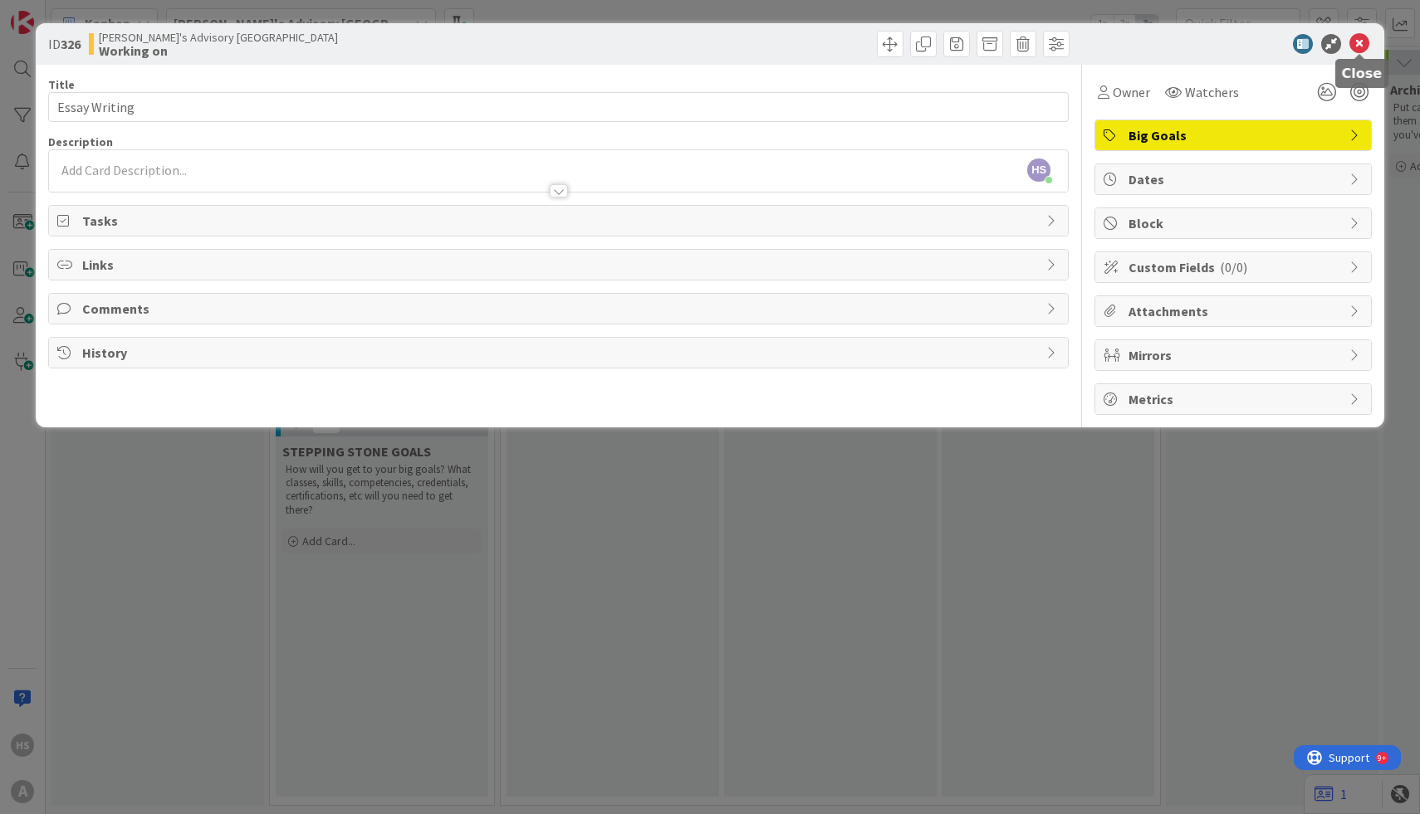
click at [1356, 48] on icon at bounding box center [1359, 44] width 20 height 20
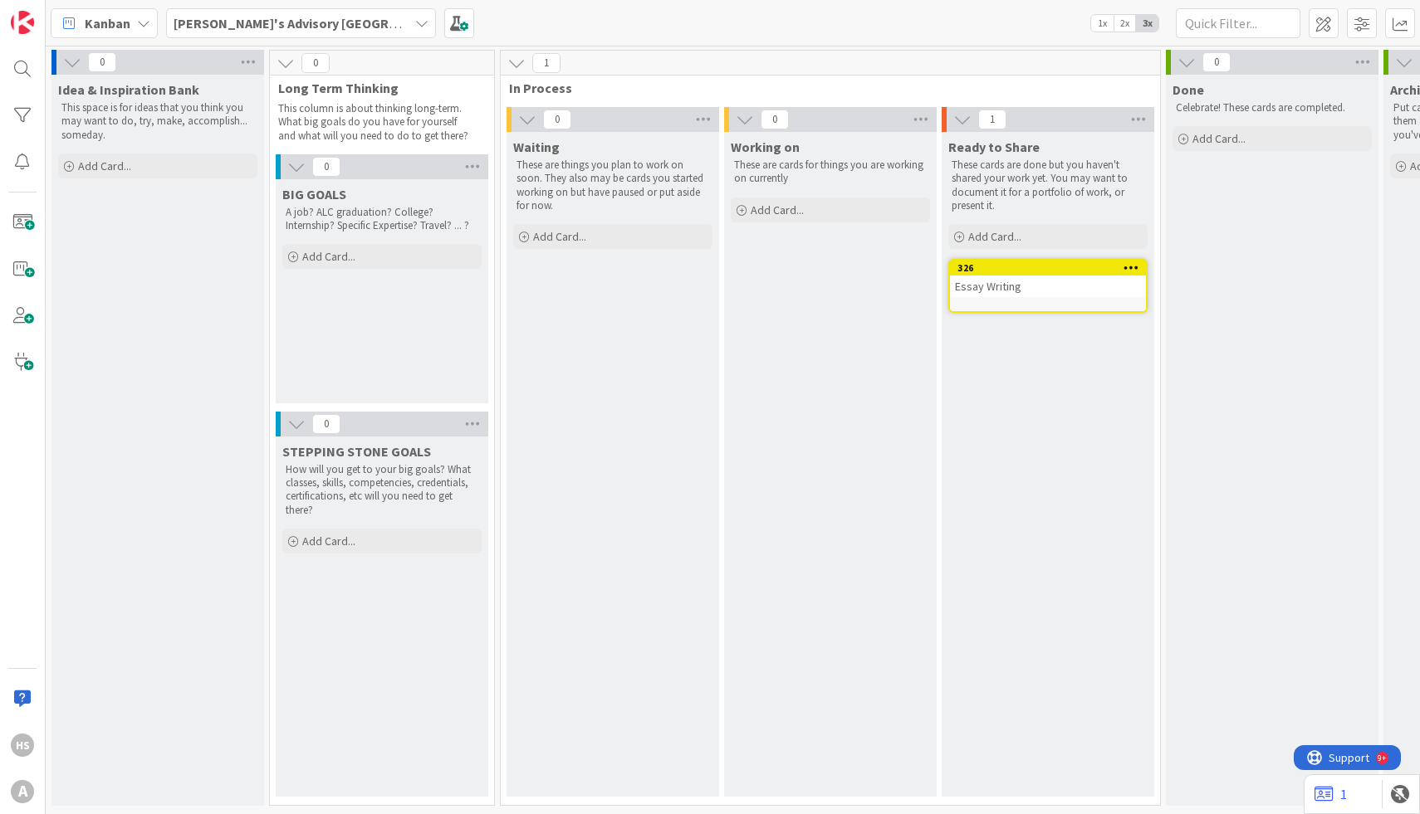
drag, startPoint x: 614, startPoint y: 280, endPoint x: 1005, endPoint y: 281, distance: 391.0
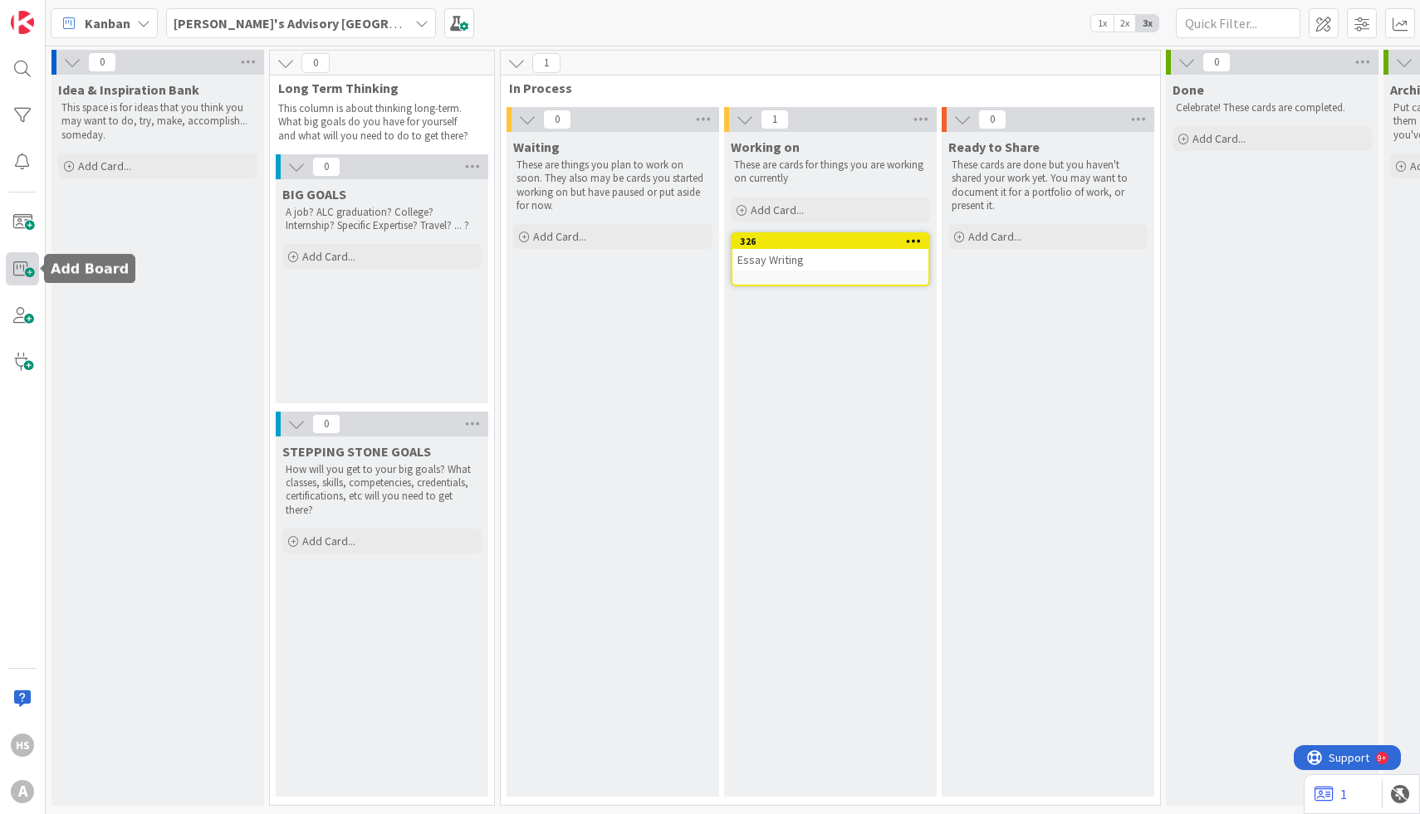
click at [33, 273] on span at bounding box center [22, 268] width 33 height 33
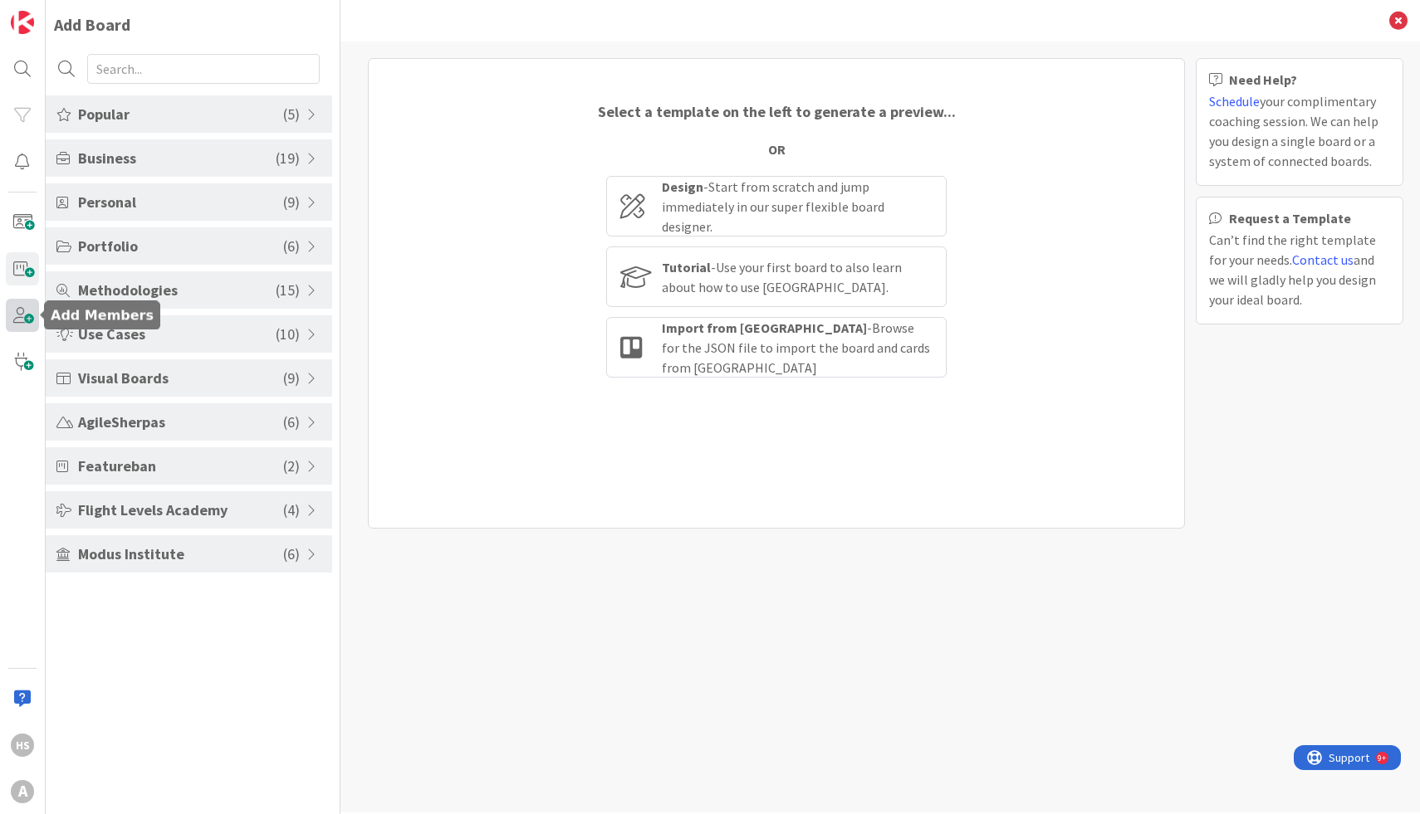
click at [22, 319] on span at bounding box center [22, 315] width 33 height 33
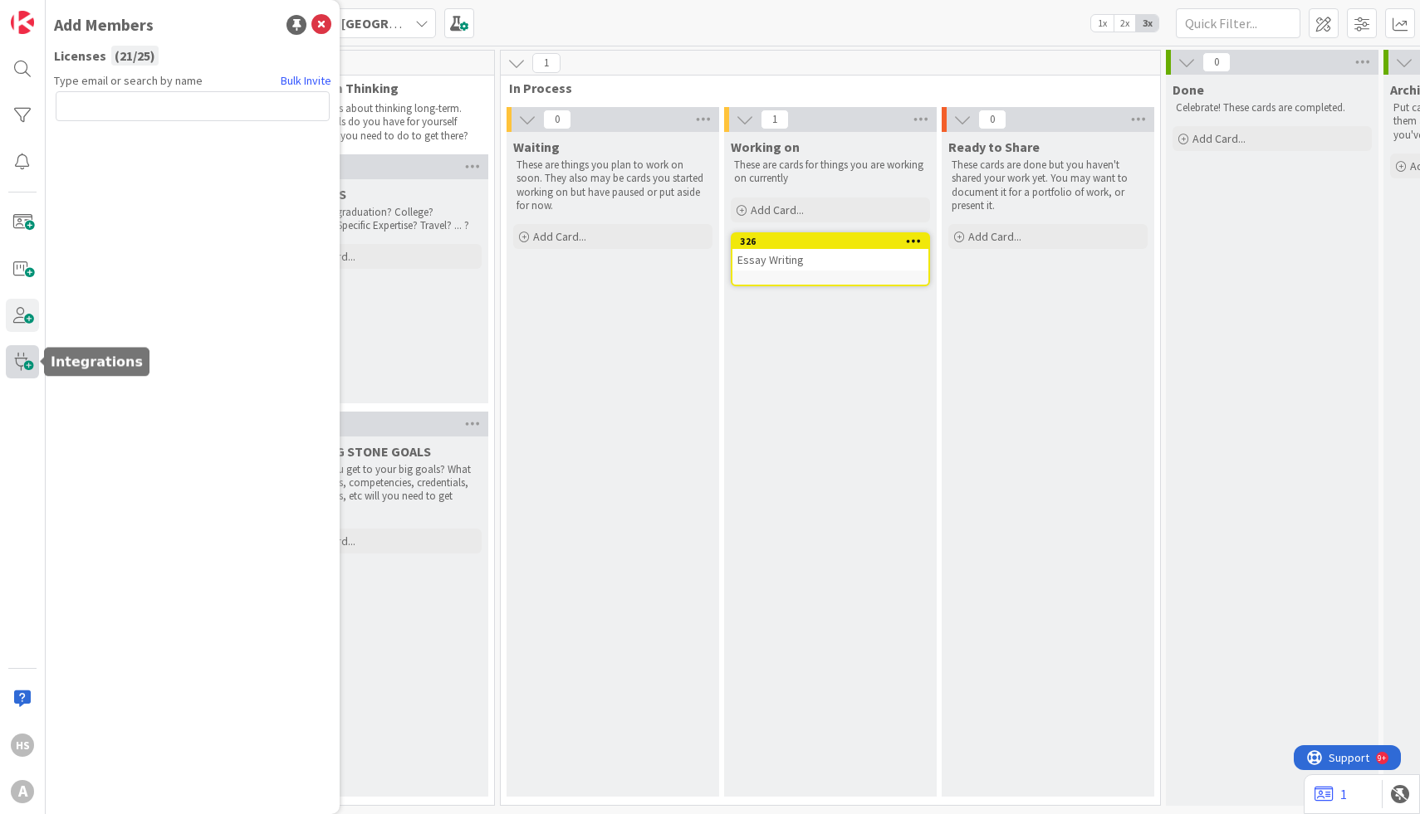
click at [27, 355] on span at bounding box center [22, 361] width 33 height 33
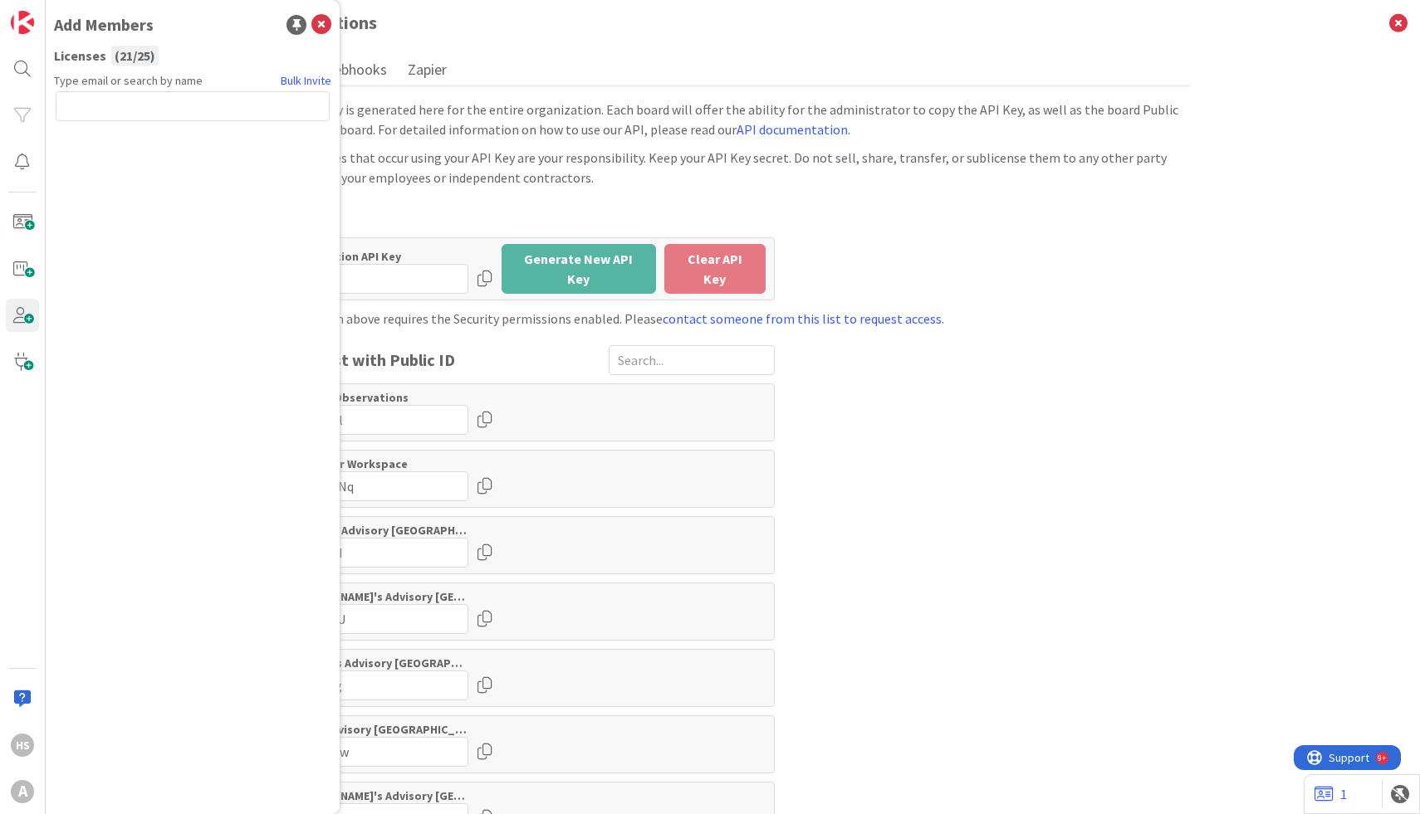
click at [23, 200] on div "HS A" at bounding box center [23, 407] width 46 height 814
click at [25, 21] on img at bounding box center [22, 22] width 23 height 23
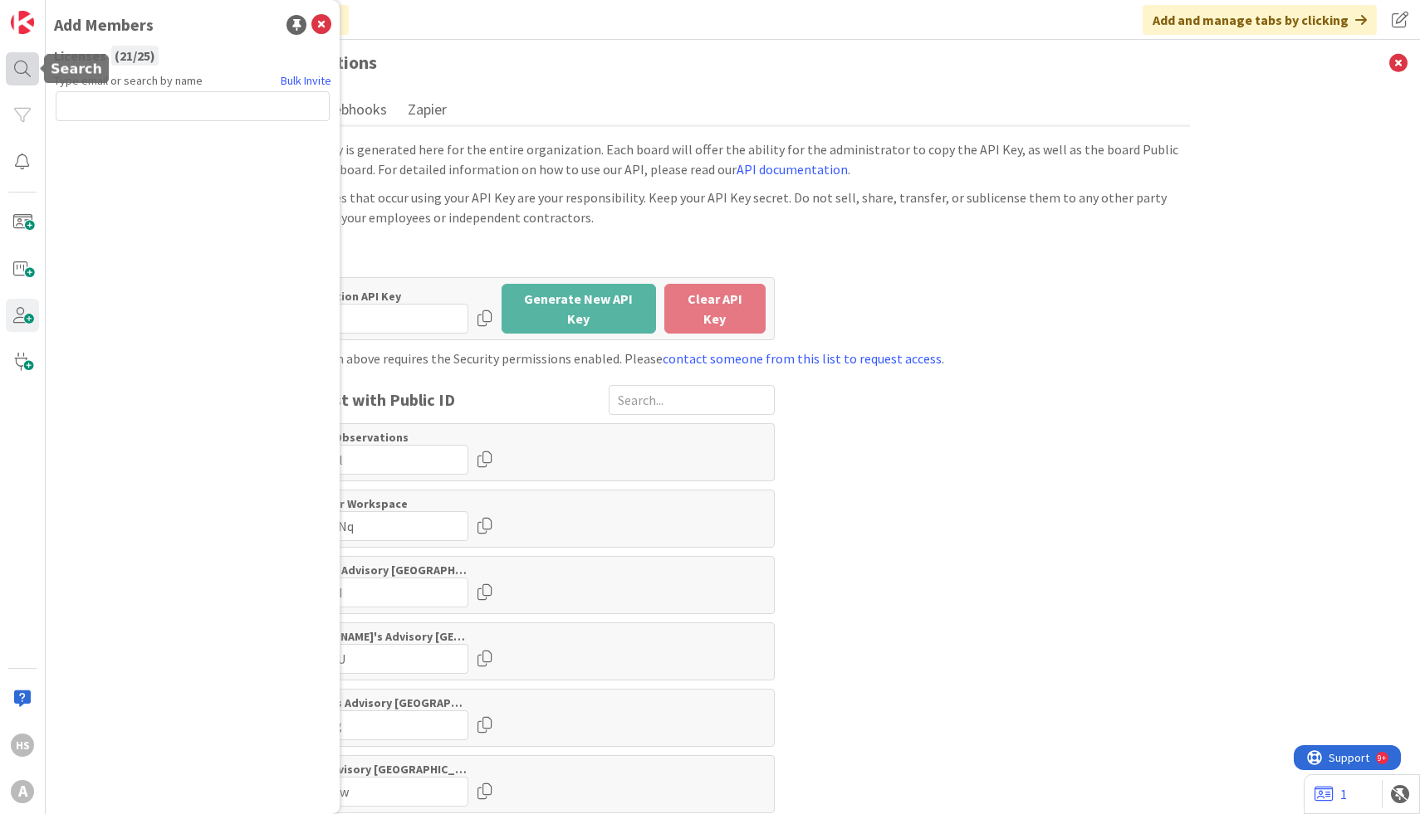
click at [10, 76] on div at bounding box center [22, 68] width 33 height 33
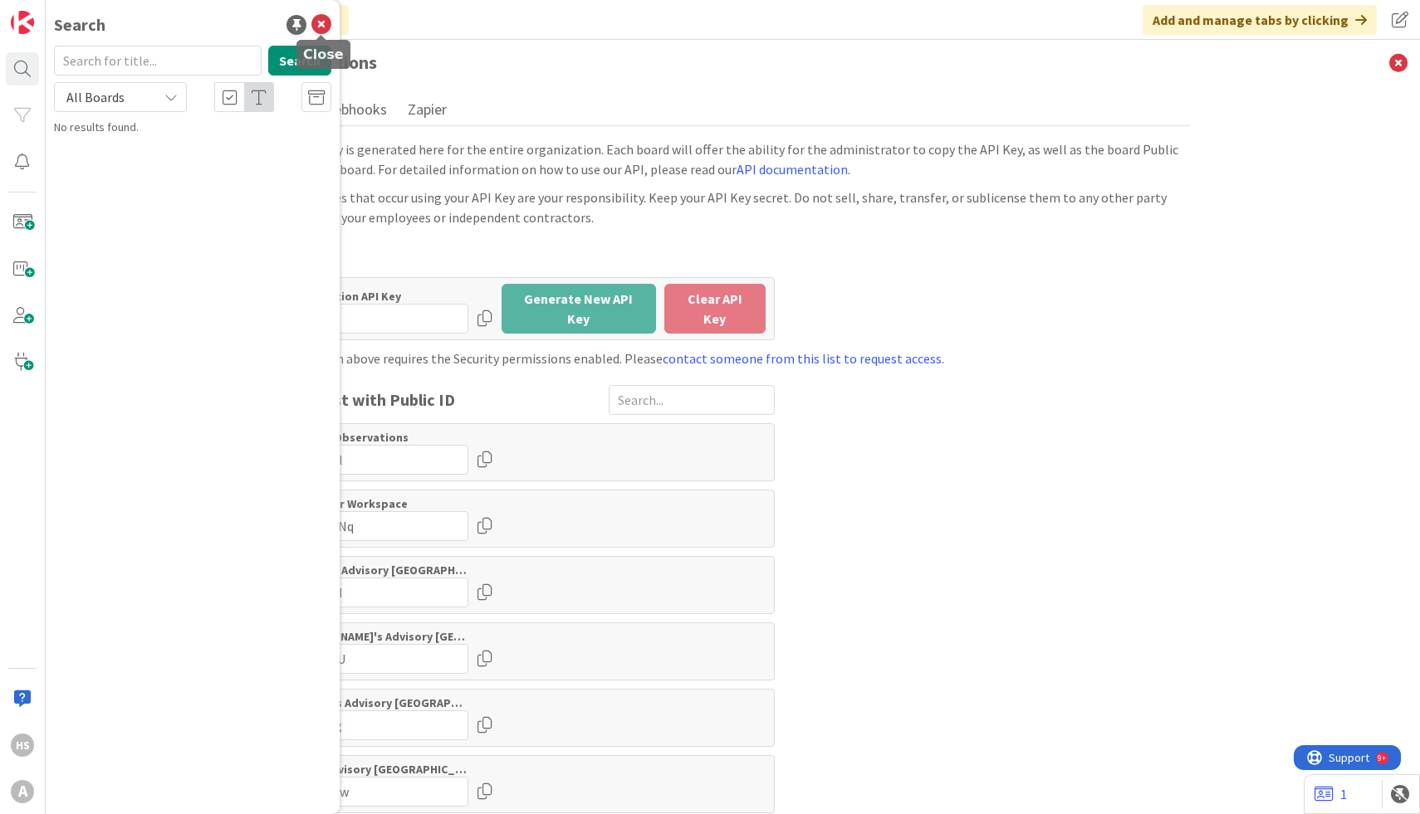
click at [325, 30] on icon at bounding box center [321, 25] width 20 height 20
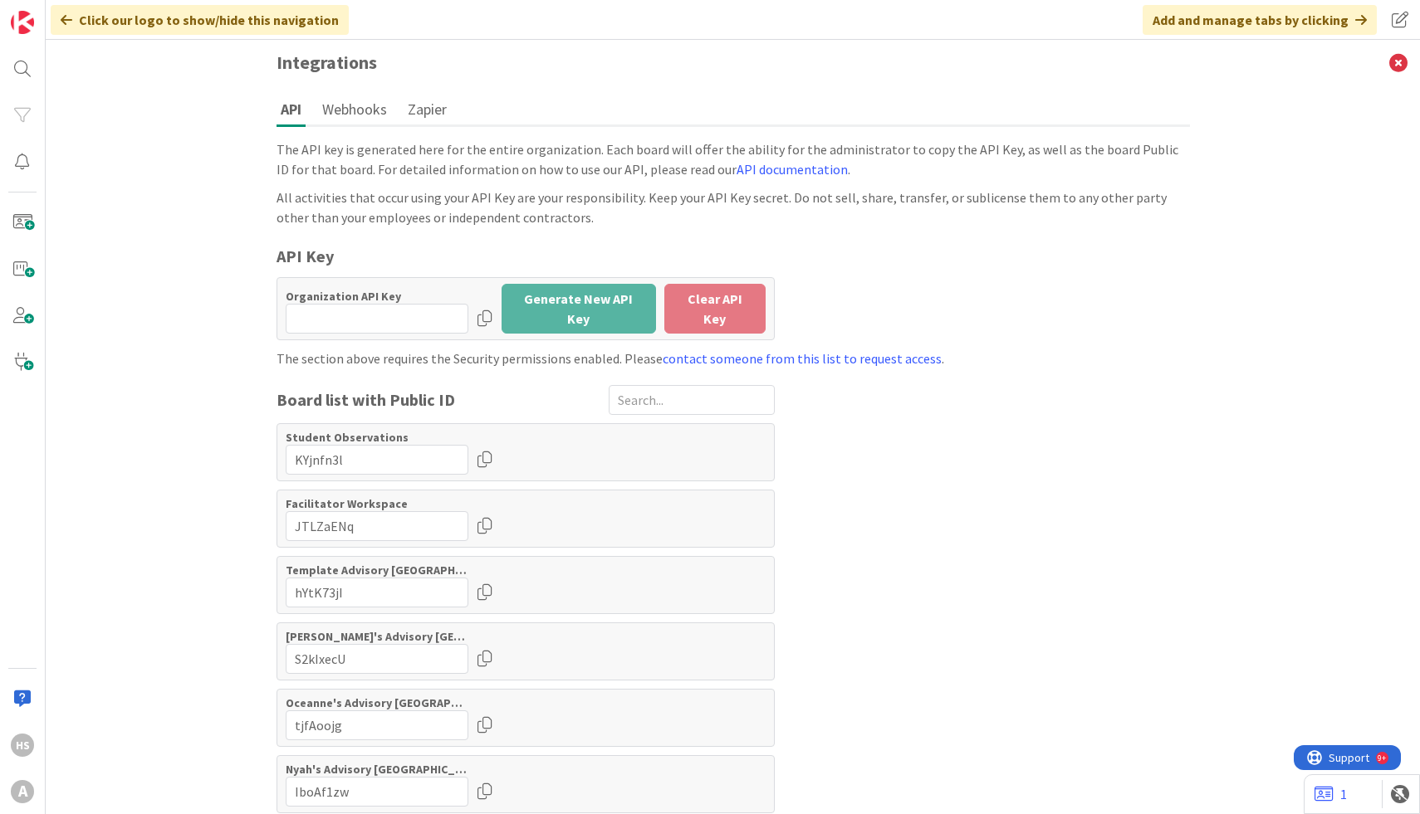
click at [262, 35] on div "Click our logo to show/hide this navigation Add and manage tabs by clicking" at bounding box center [733, 20] width 1374 height 40
click at [264, 27] on div "Click our logo to show/hide this navigation" at bounding box center [200, 20] width 298 height 30
click at [12, 32] on img at bounding box center [22, 22] width 23 height 23
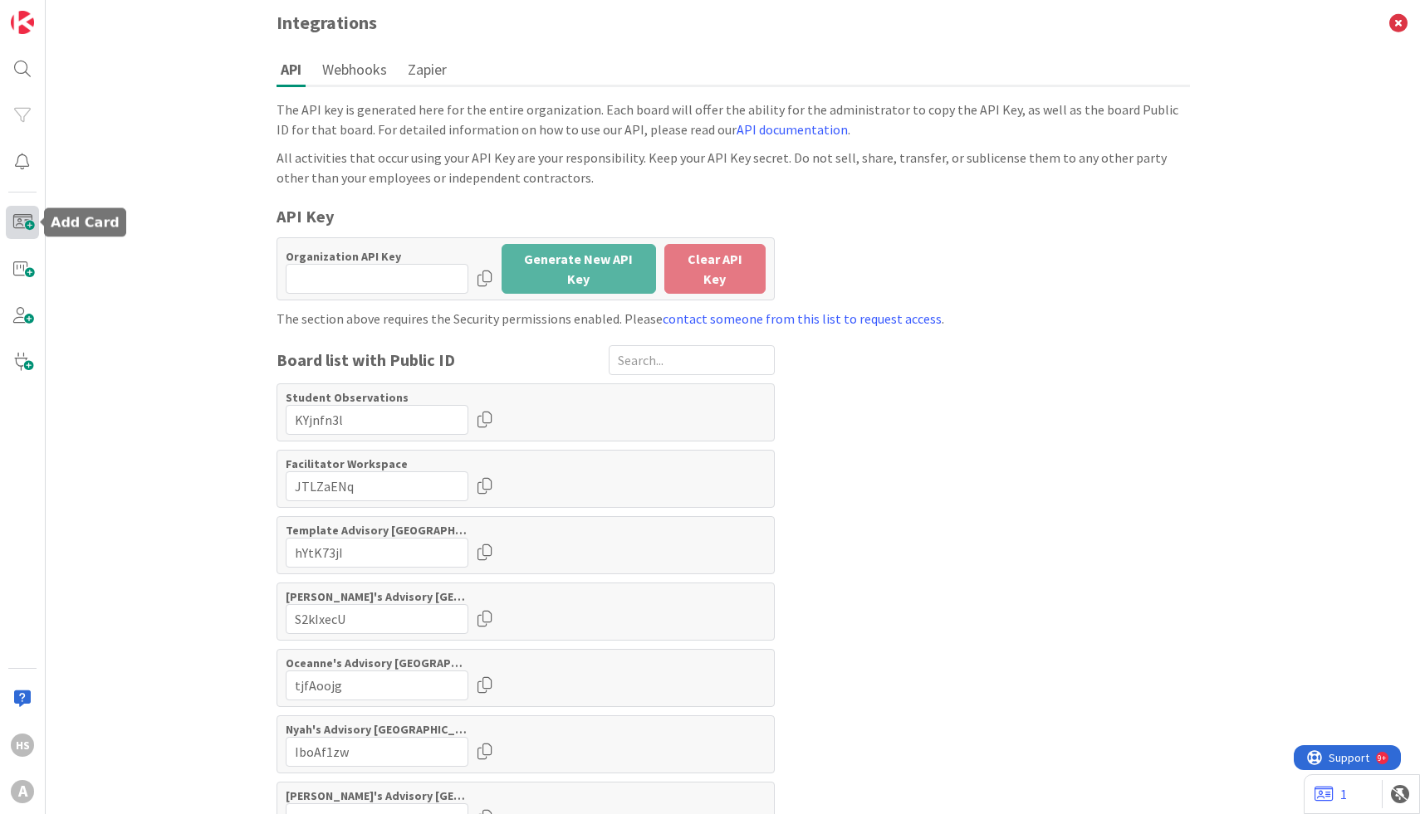
click at [35, 209] on span at bounding box center [22, 222] width 33 height 33
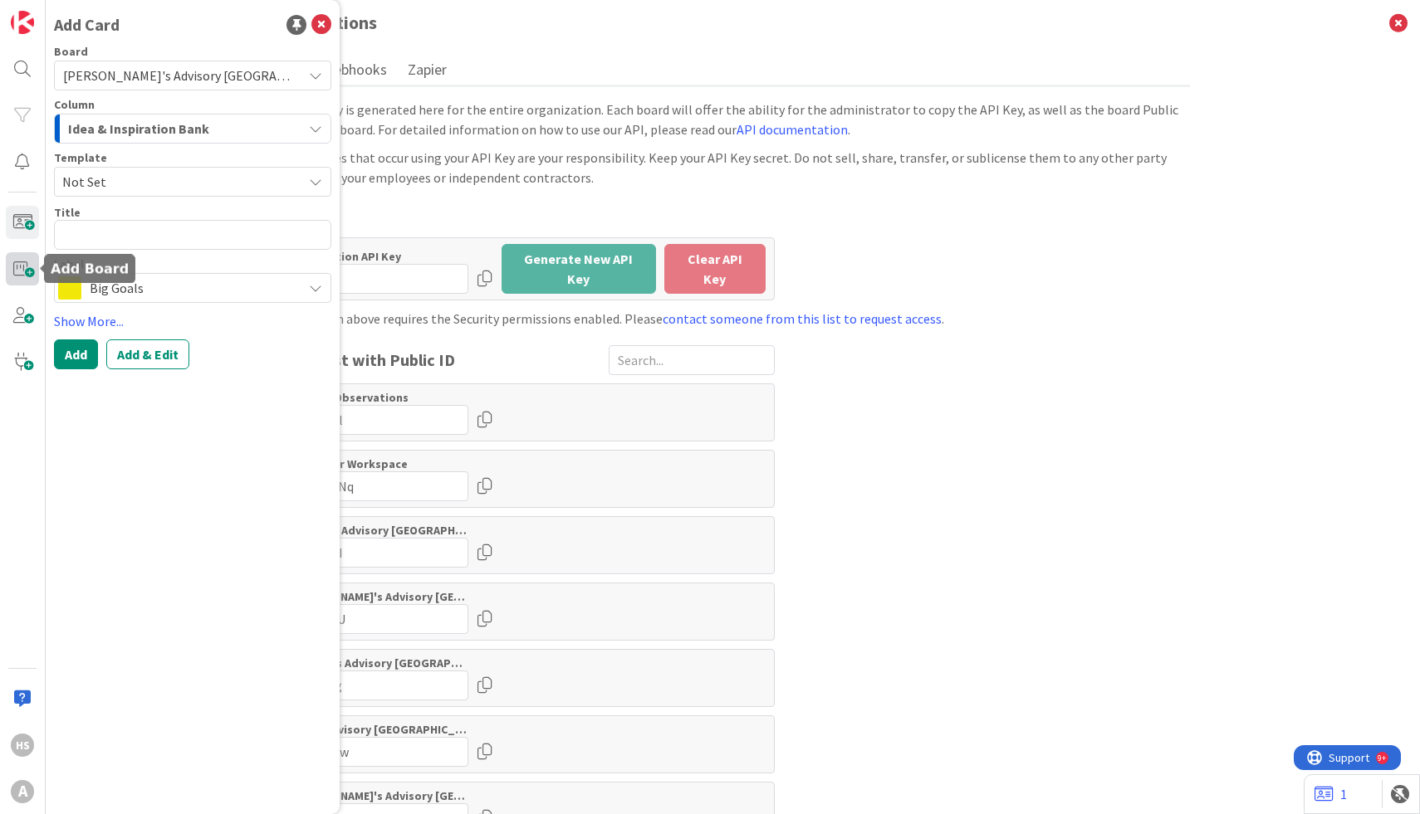
click at [17, 273] on span at bounding box center [22, 268] width 33 height 33
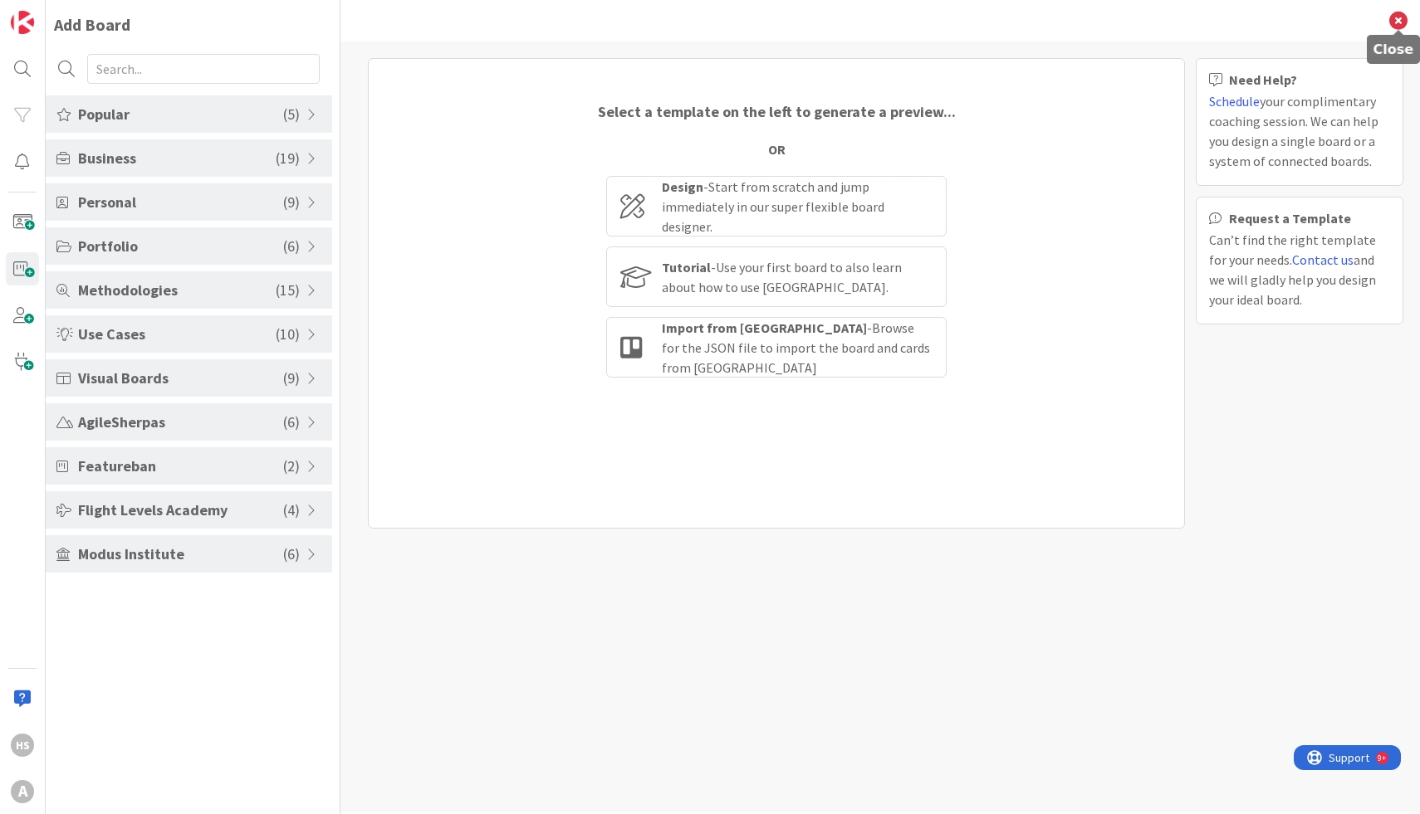
click at [1396, 22] on icon at bounding box center [1398, 21] width 18 height 18
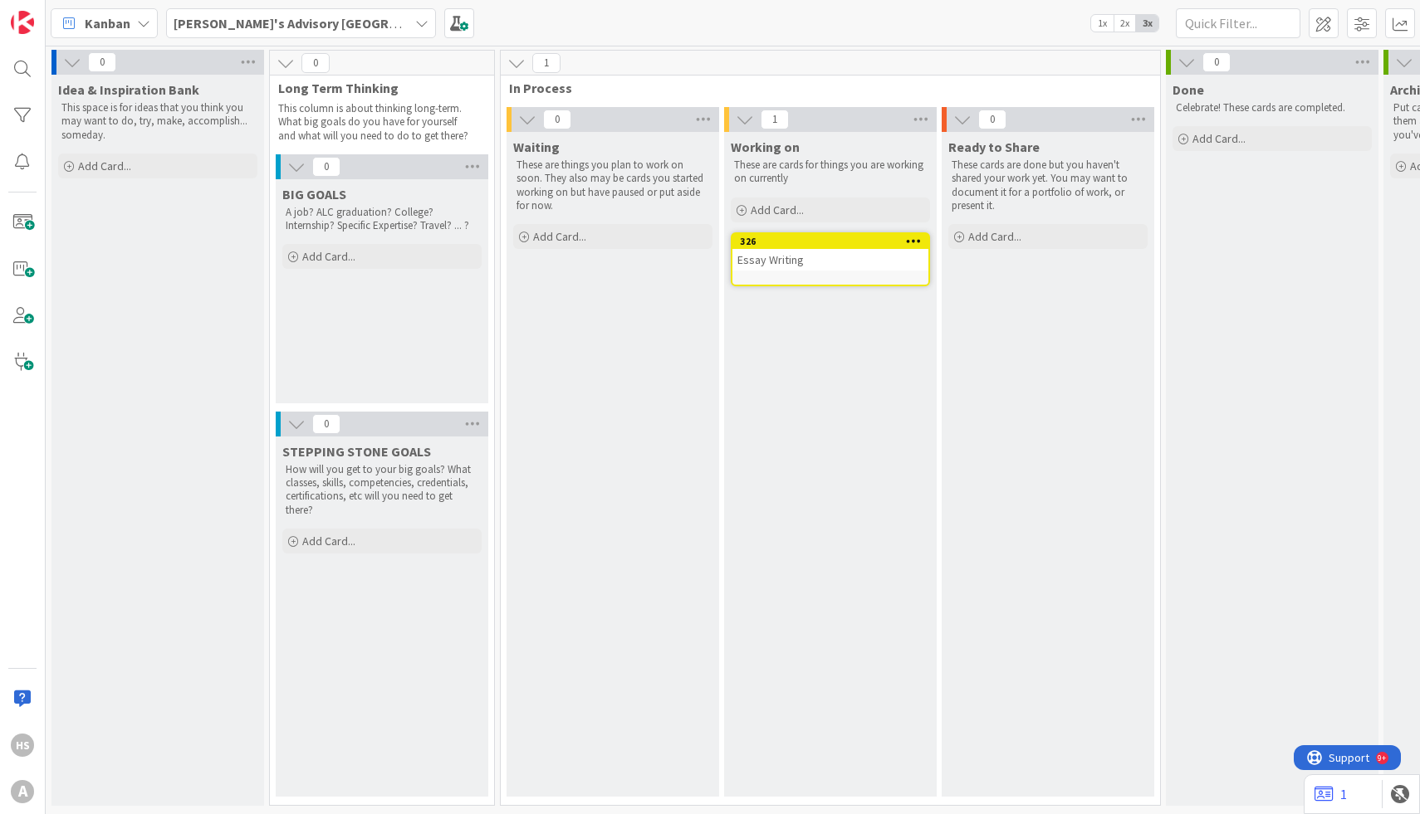
click at [300, 29] on b "[PERSON_NAME]'s Advisory [GEOGRAPHIC_DATA]" at bounding box center [321, 23] width 295 height 17
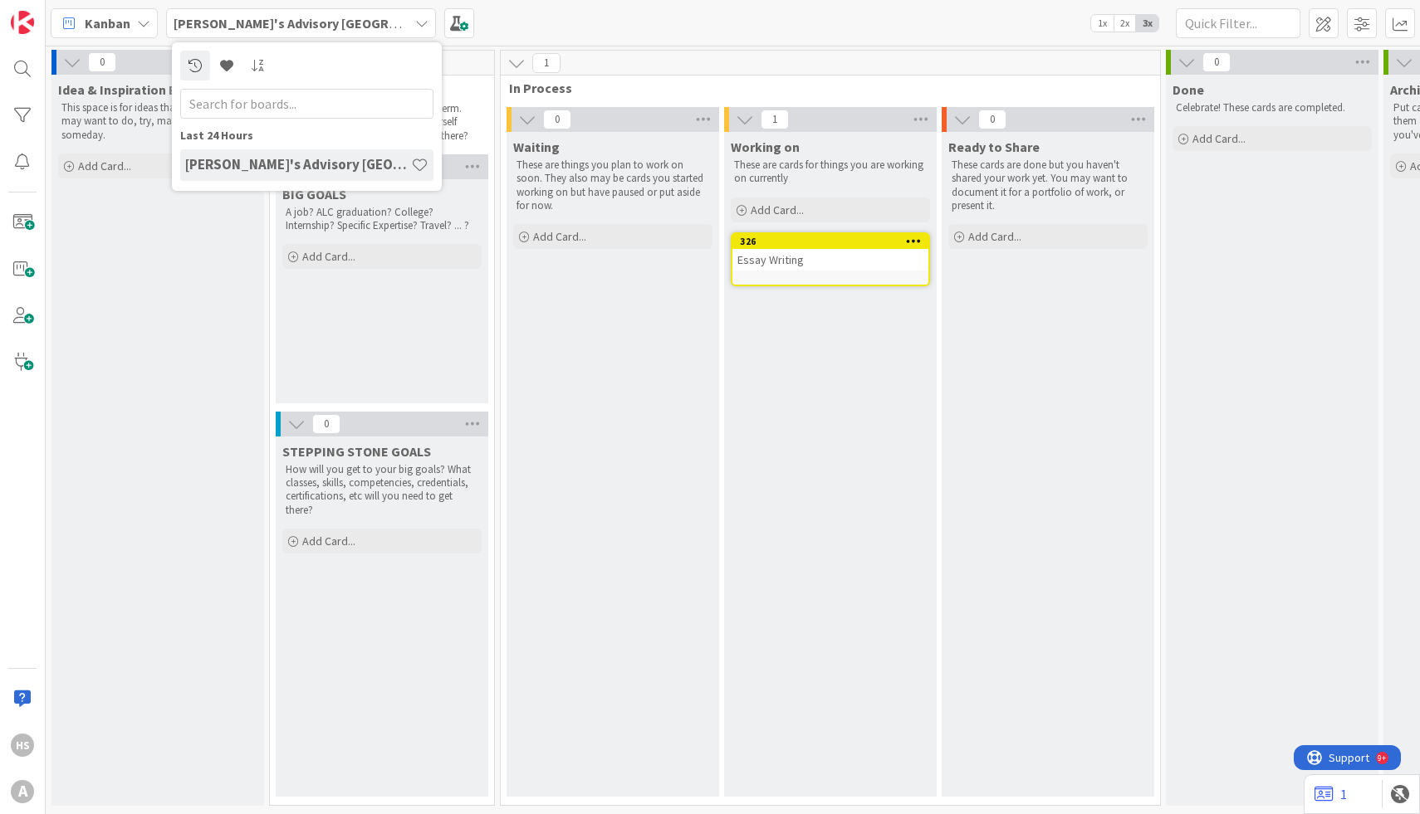
click at [519, 19] on div "Kanban [PERSON_NAME]'s Advisory [GEOGRAPHIC_DATA] Last 24 Hours [PERSON_NAME]'s…" at bounding box center [733, 23] width 1374 height 46
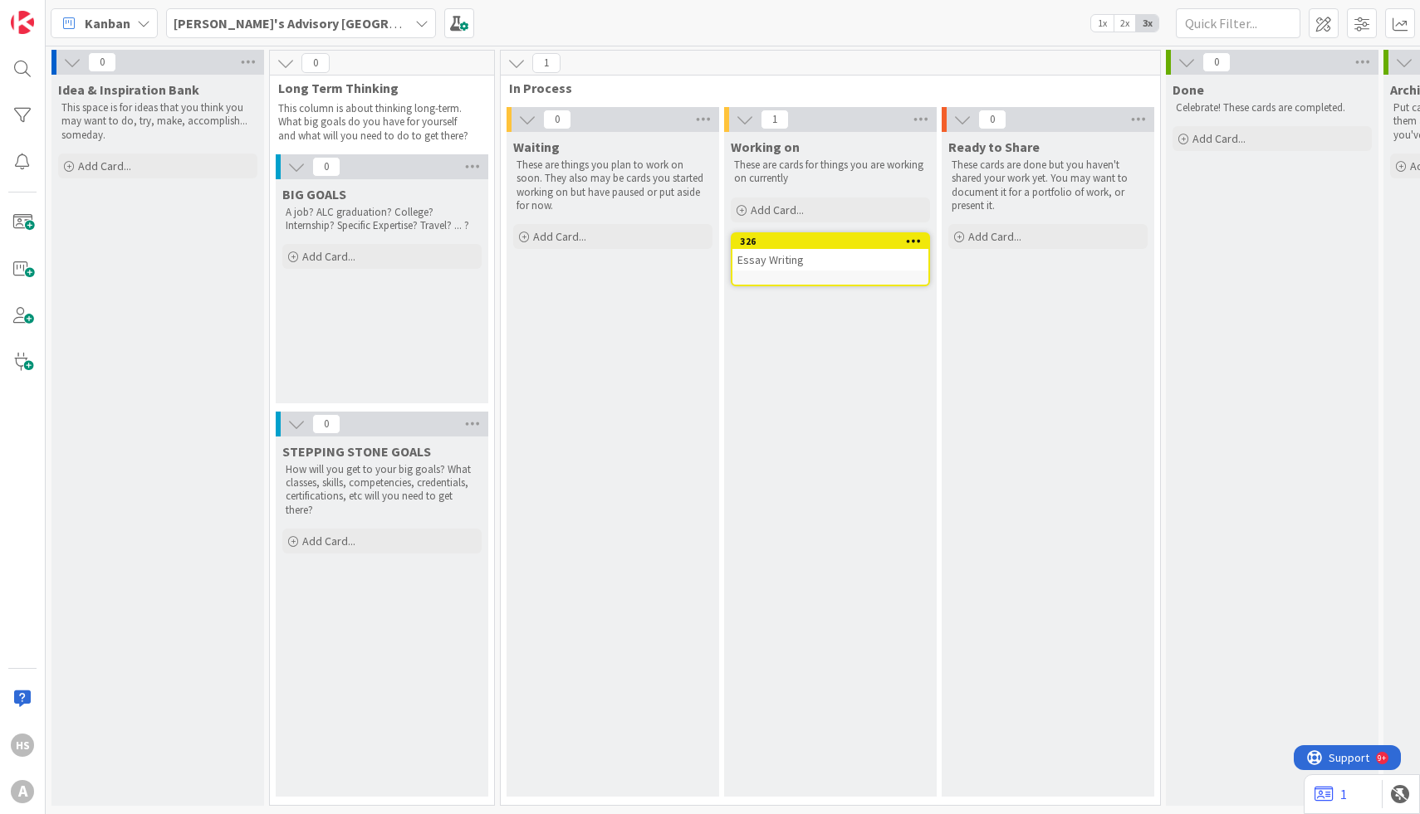
click at [91, 19] on span "Kanban" at bounding box center [108, 23] width 46 height 20
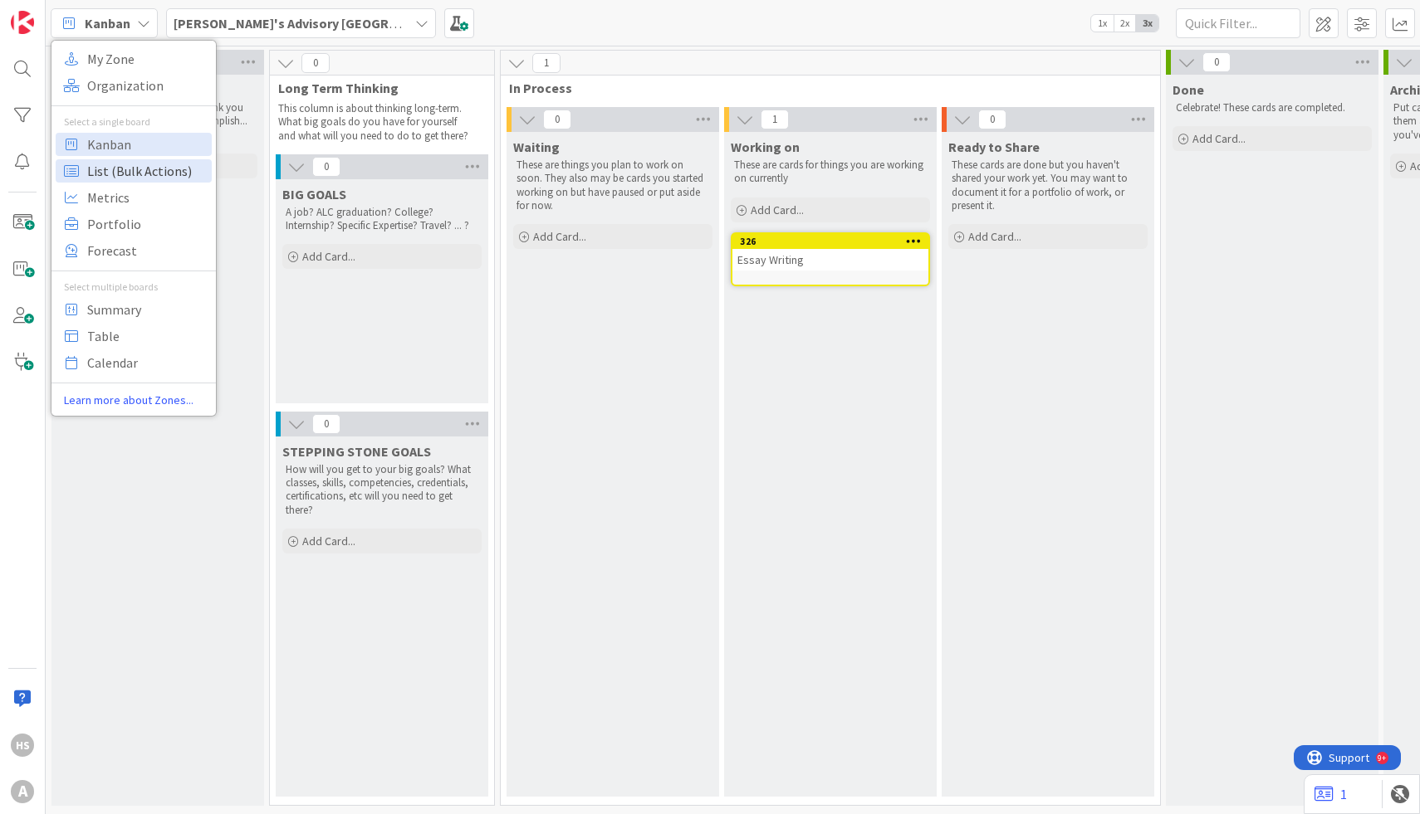
click at [139, 167] on span "List (Bulk Actions)" at bounding box center [147, 171] width 120 height 25
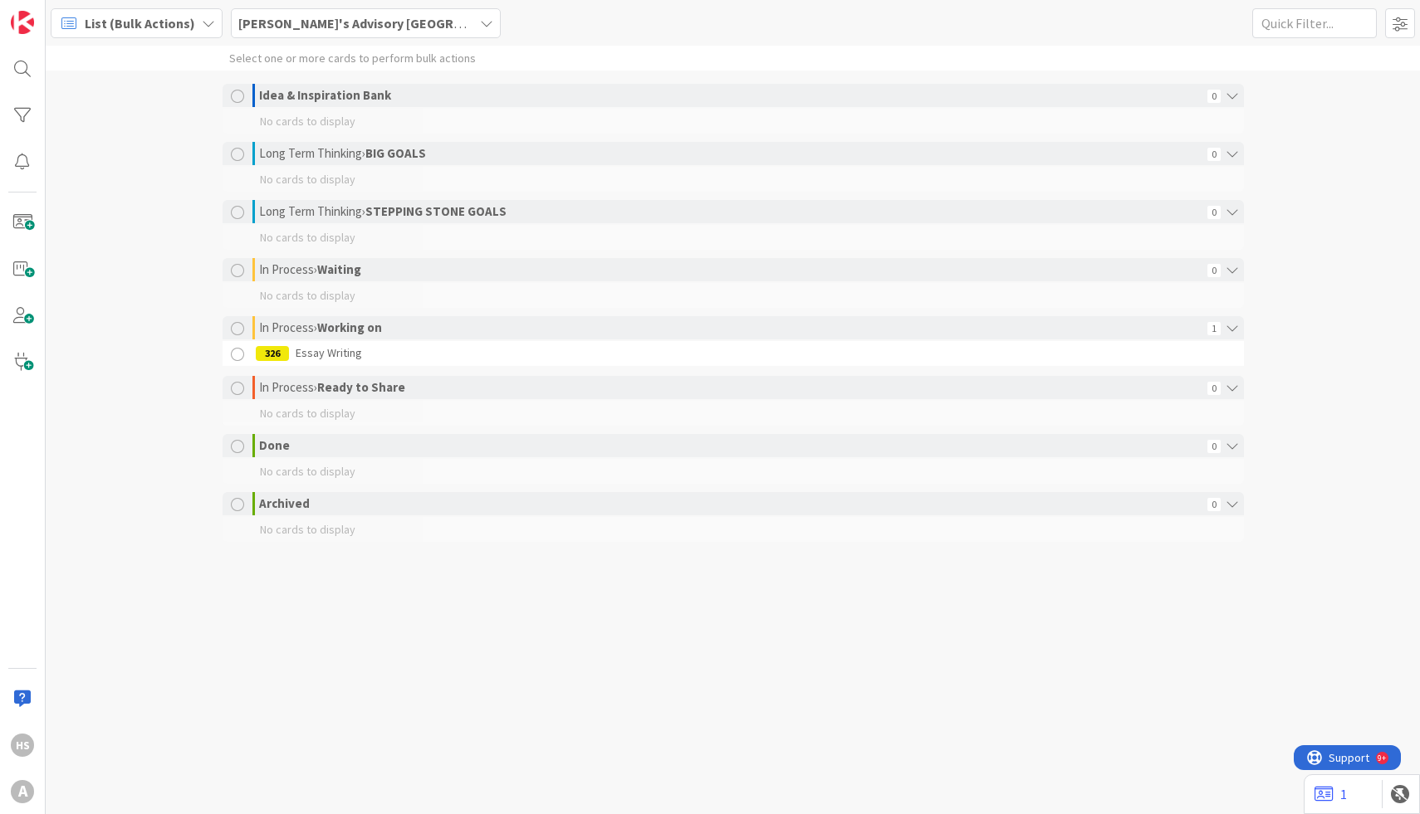
click at [123, 18] on span "List (Bulk Actions)" at bounding box center [140, 23] width 110 height 20
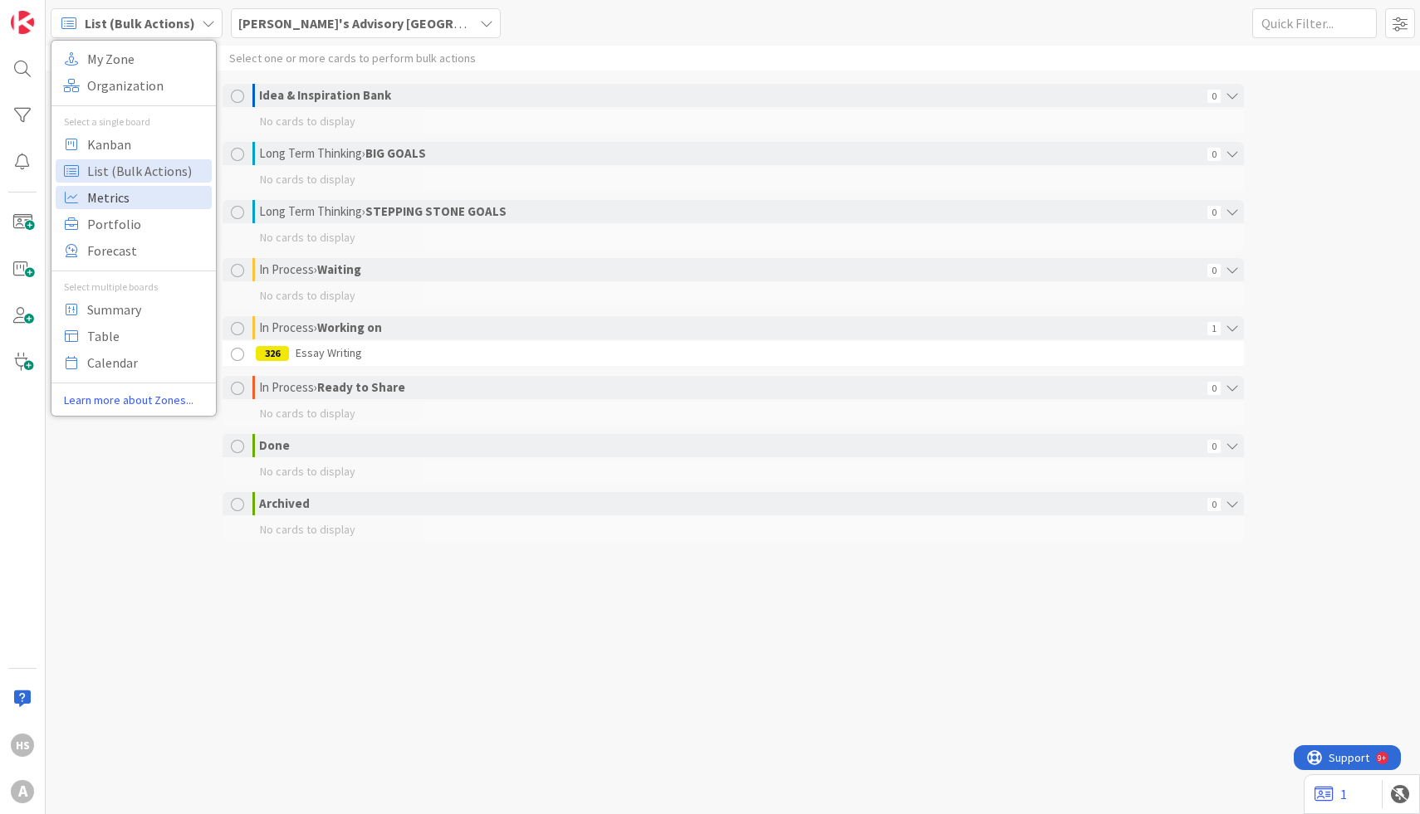
click at [142, 206] on span "Metrics" at bounding box center [147, 197] width 120 height 25
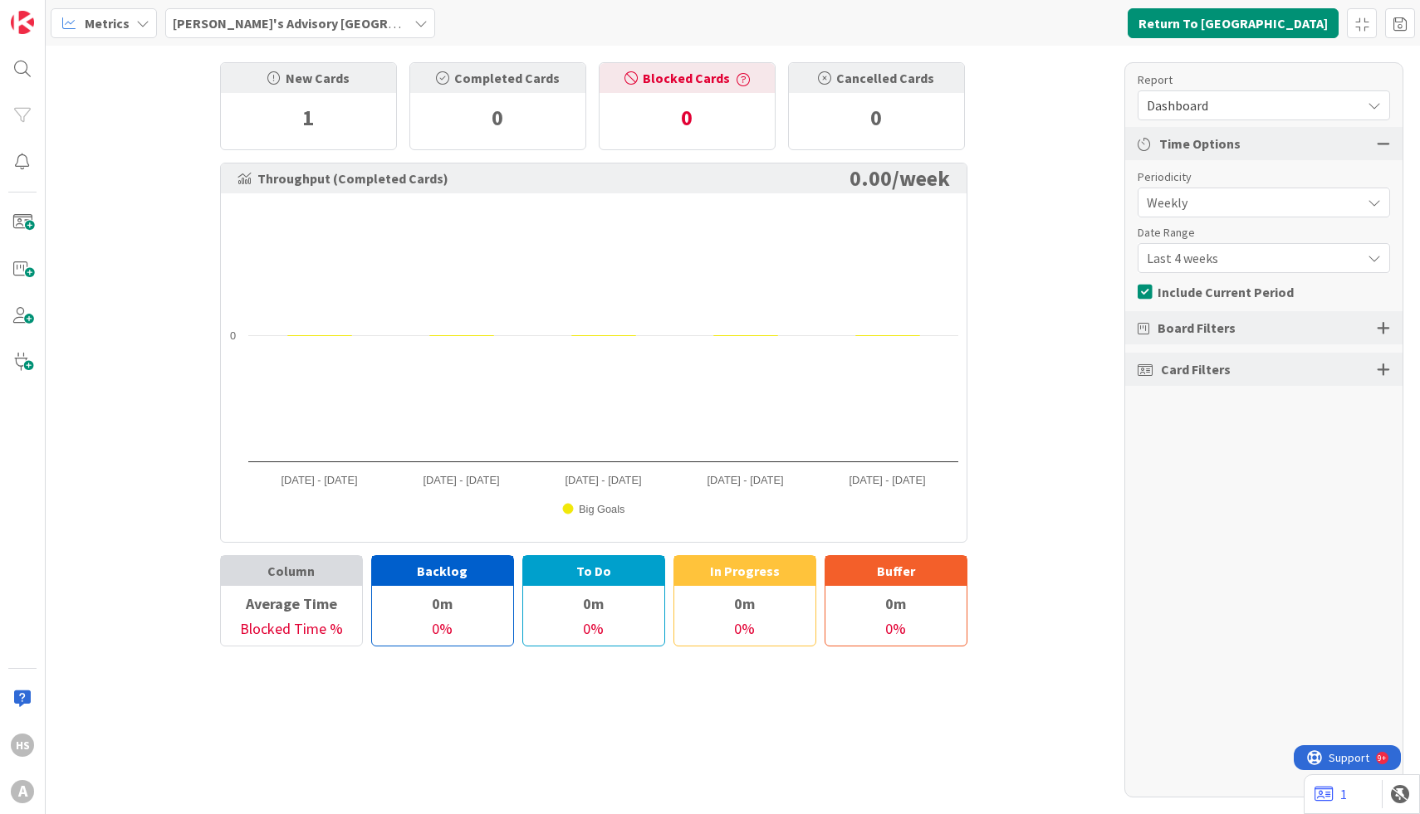
click at [736, 81] on icon "button" at bounding box center [742, 79] width 13 height 13
click at [967, 101] on icon at bounding box center [972, 100] width 15 height 15
click at [136, 19] on icon at bounding box center [142, 23] width 13 height 13
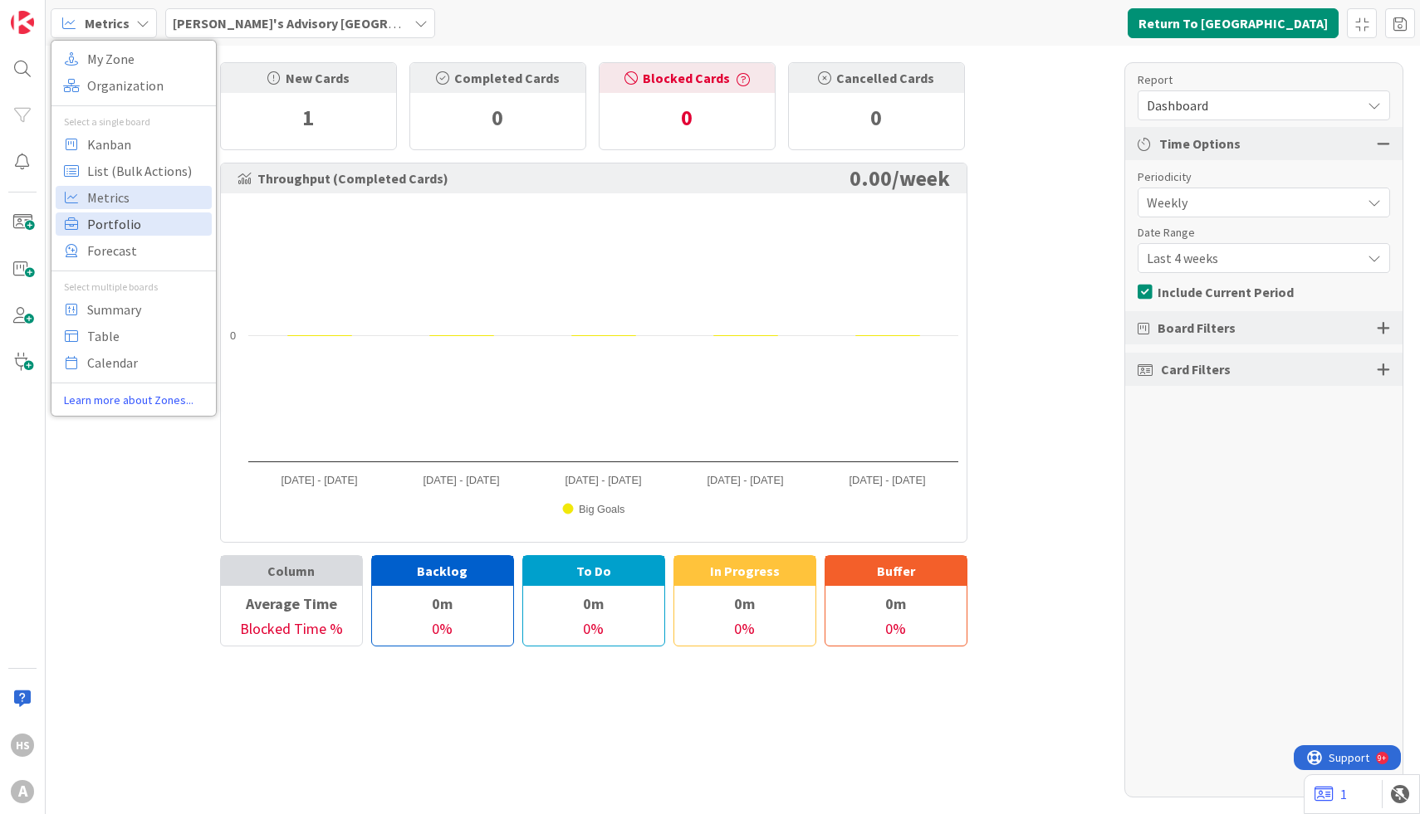
click at [149, 220] on span "Portfolio" at bounding box center [147, 224] width 120 height 25
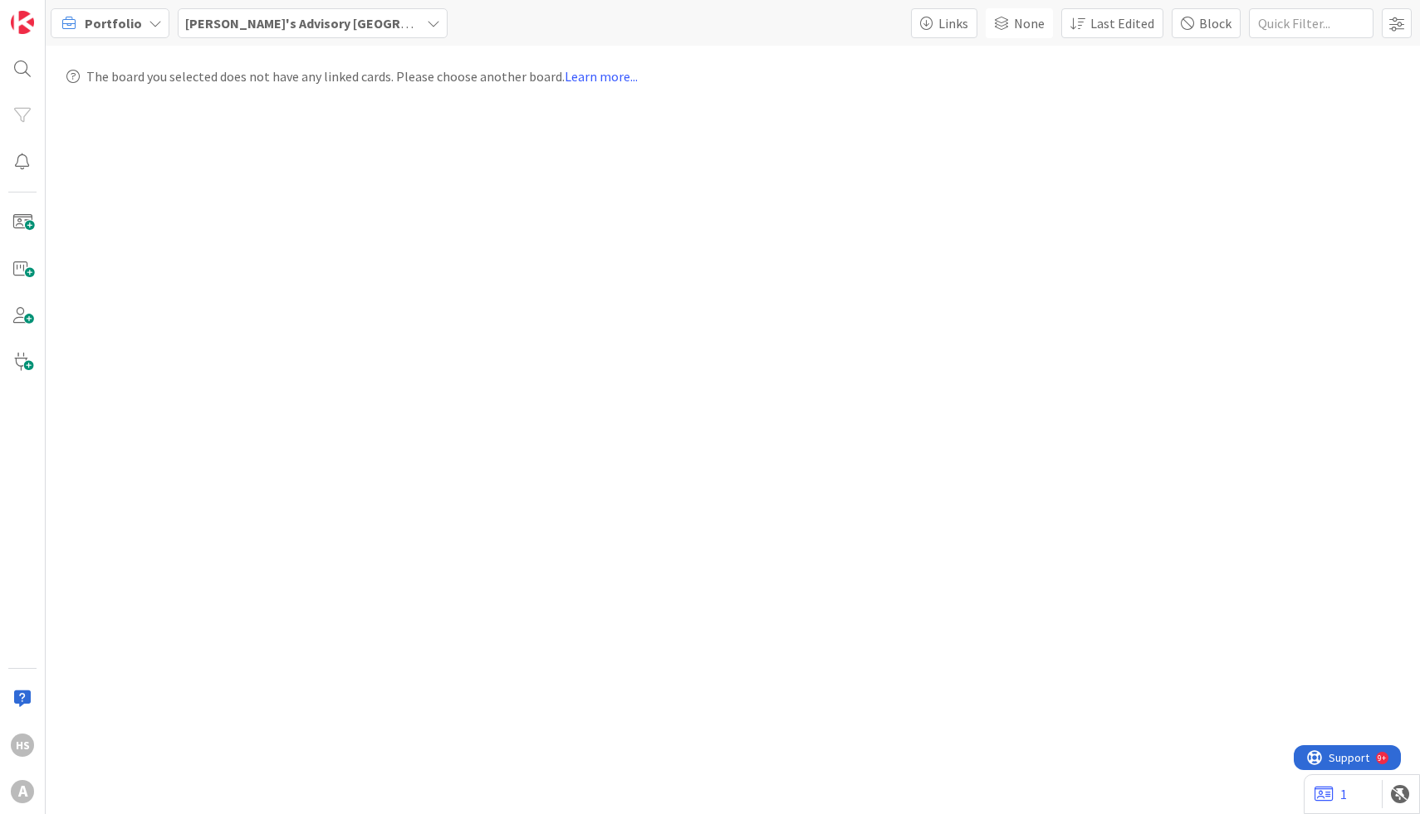
click at [115, 30] on span "Portfolio" at bounding box center [113, 23] width 57 height 20
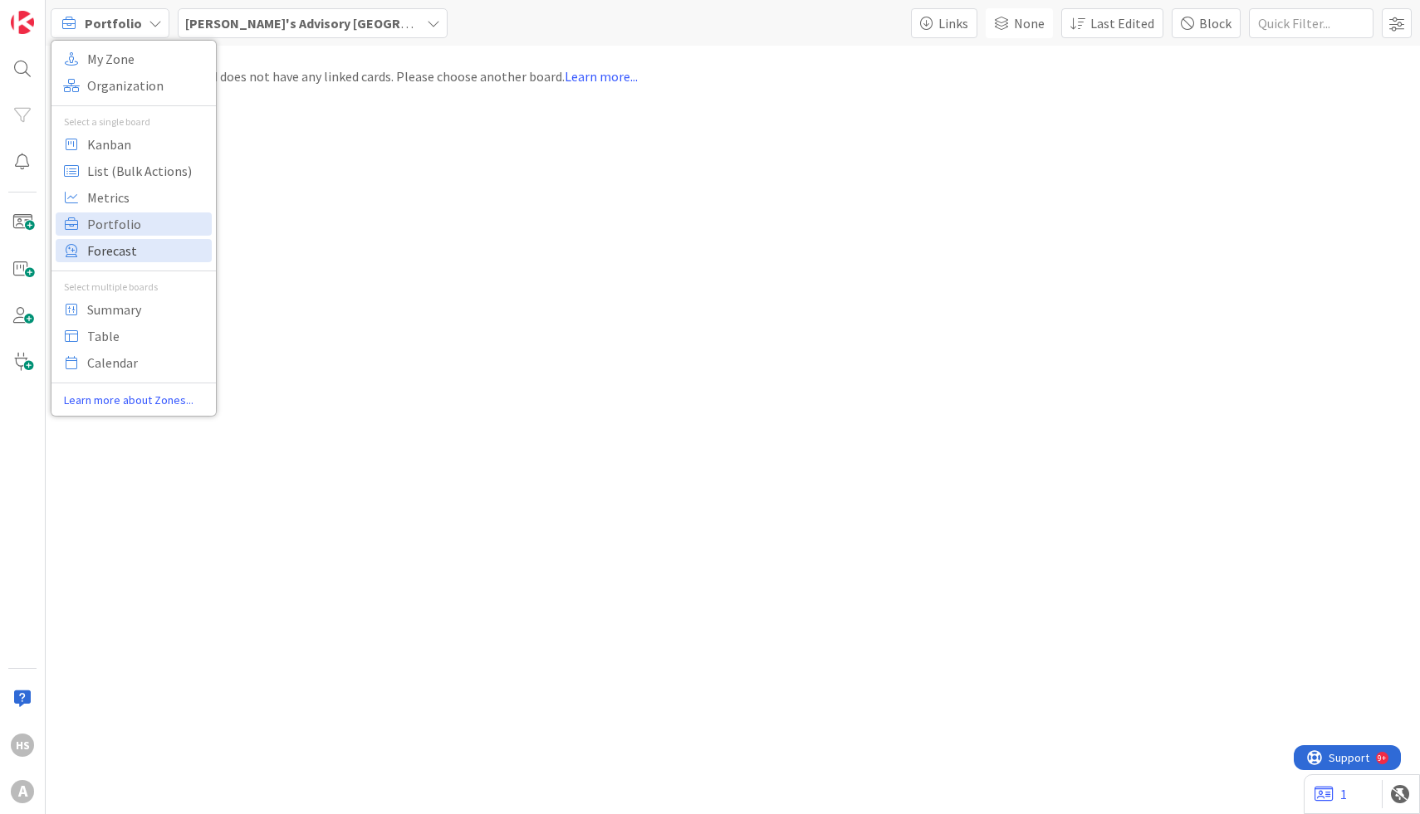
click at [149, 255] on span "Forecast" at bounding box center [147, 250] width 120 height 25
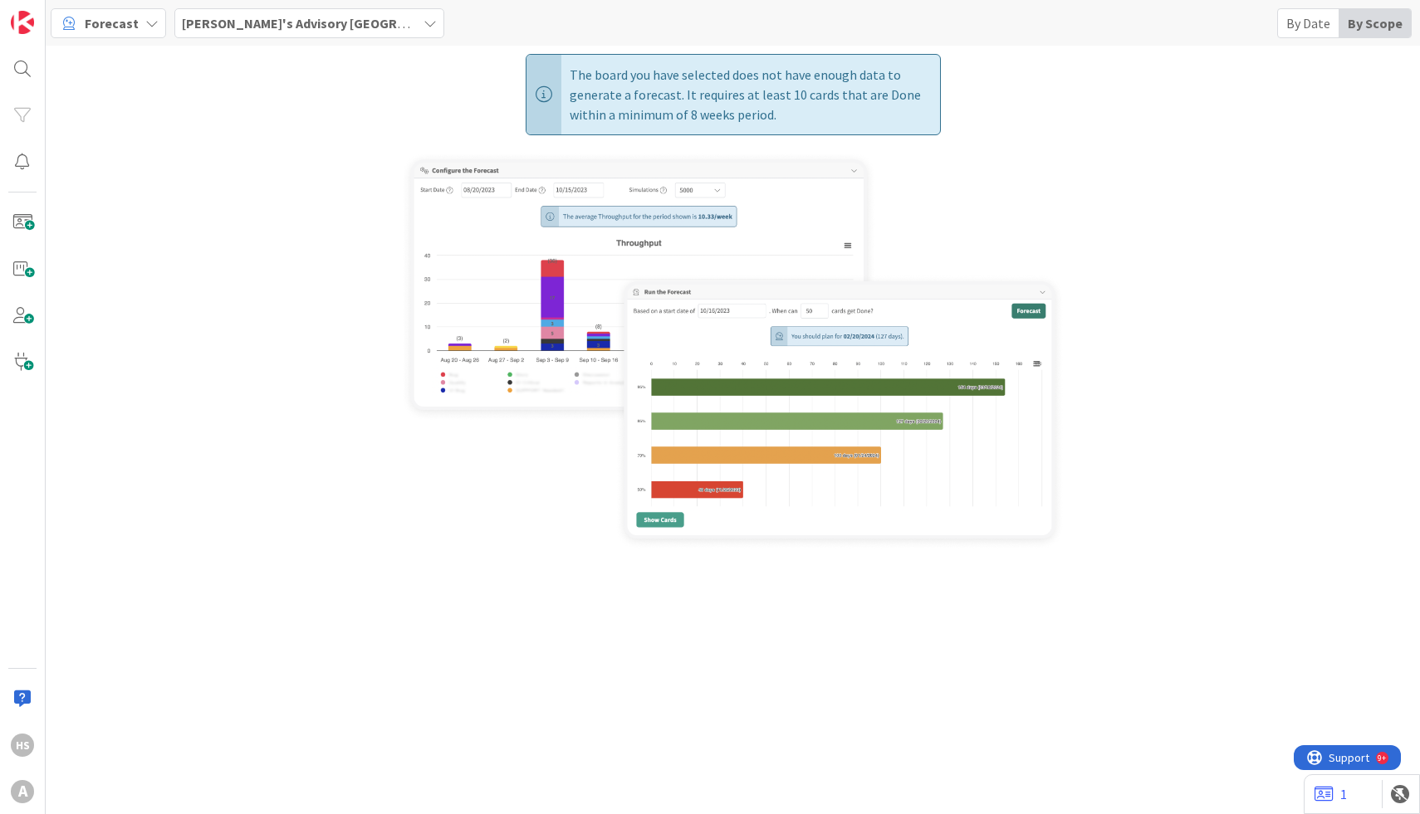
click at [109, 23] on span "Forecast" at bounding box center [112, 23] width 54 height 20
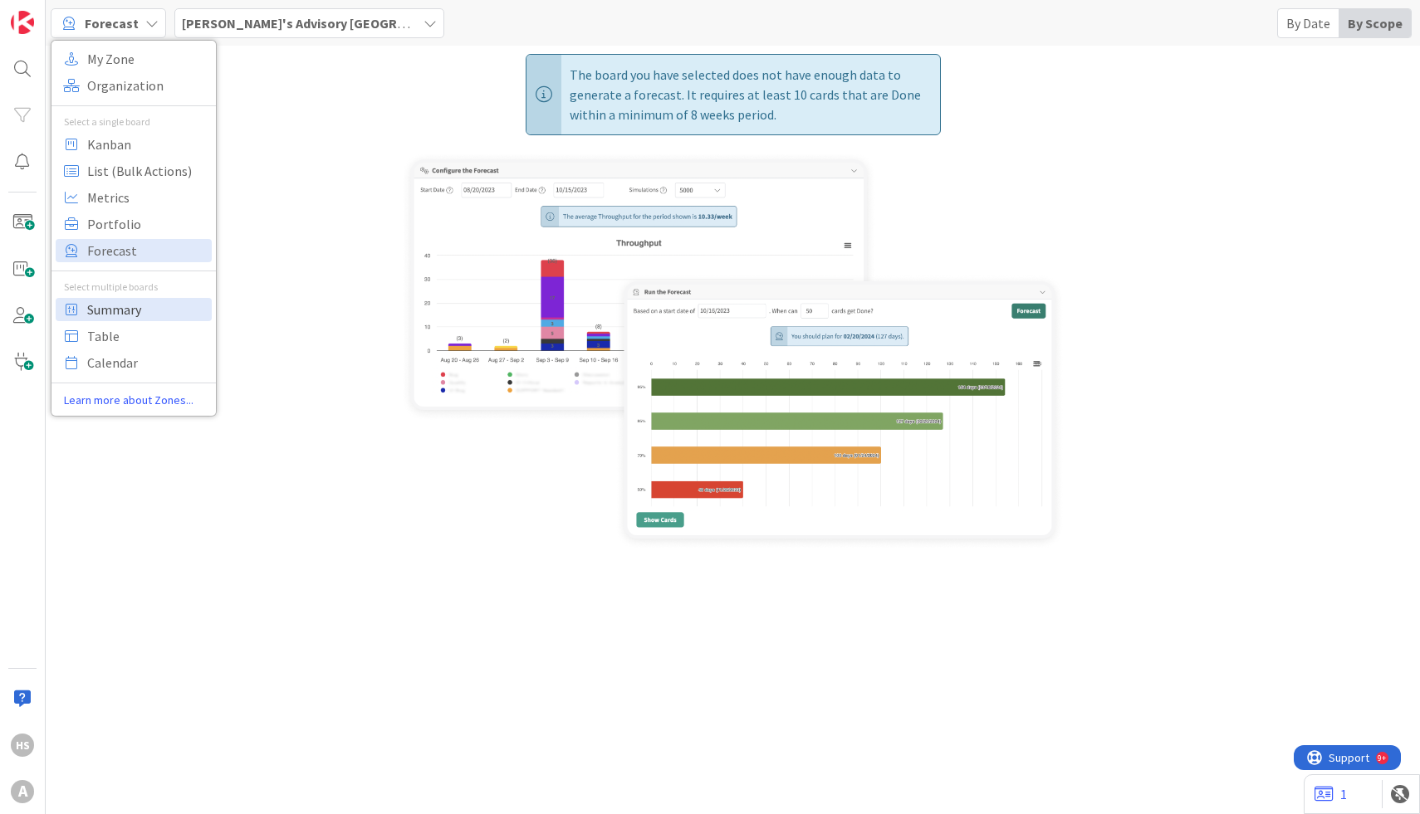
click at [135, 314] on span "Summary" at bounding box center [147, 309] width 120 height 25
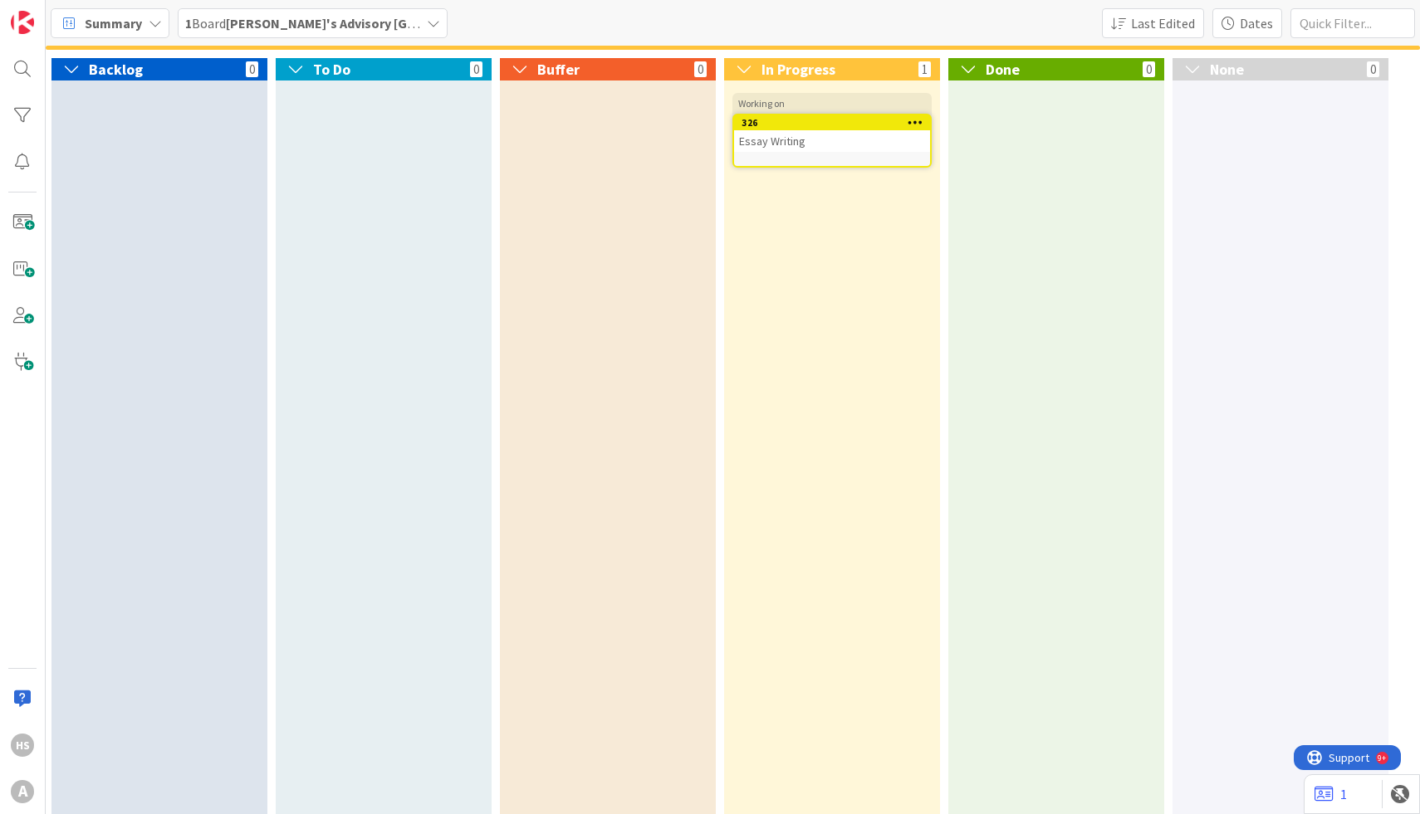
click at [102, 19] on span "Summary" at bounding box center [113, 23] width 57 height 20
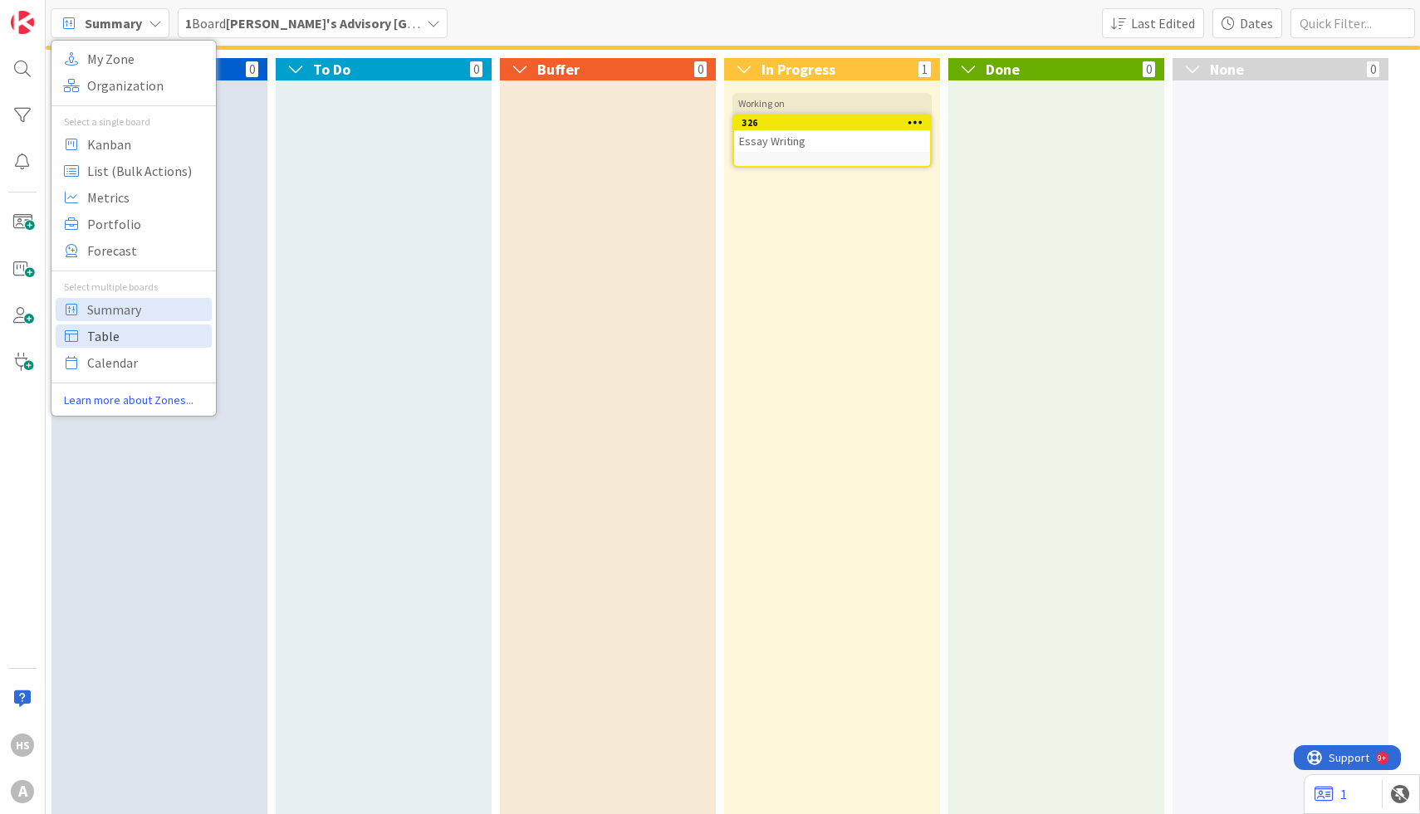
click at [118, 337] on span "Table" at bounding box center [147, 336] width 120 height 25
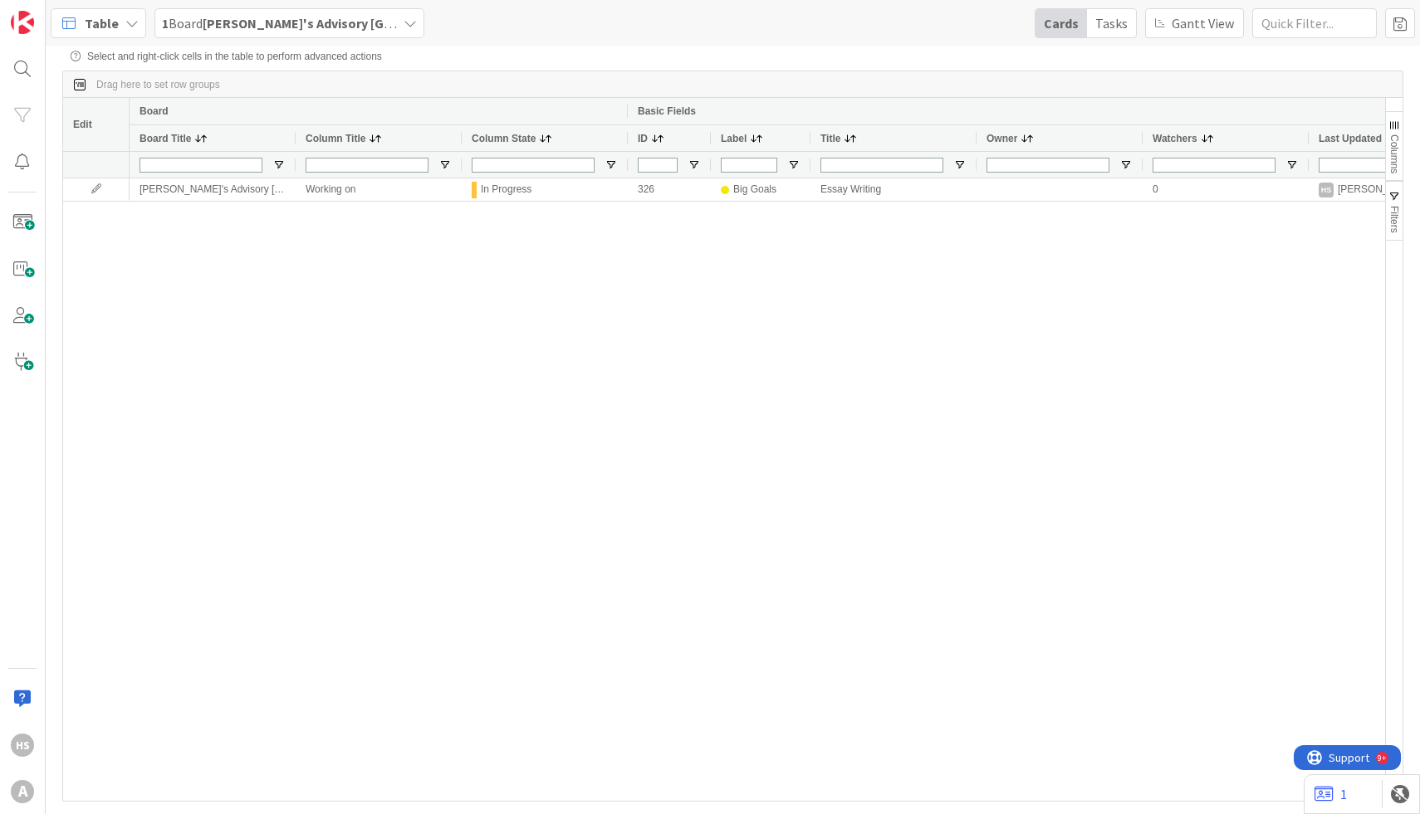
click at [109, 22] on span "Table" at bounding box center [102, 23] width 34 height 20
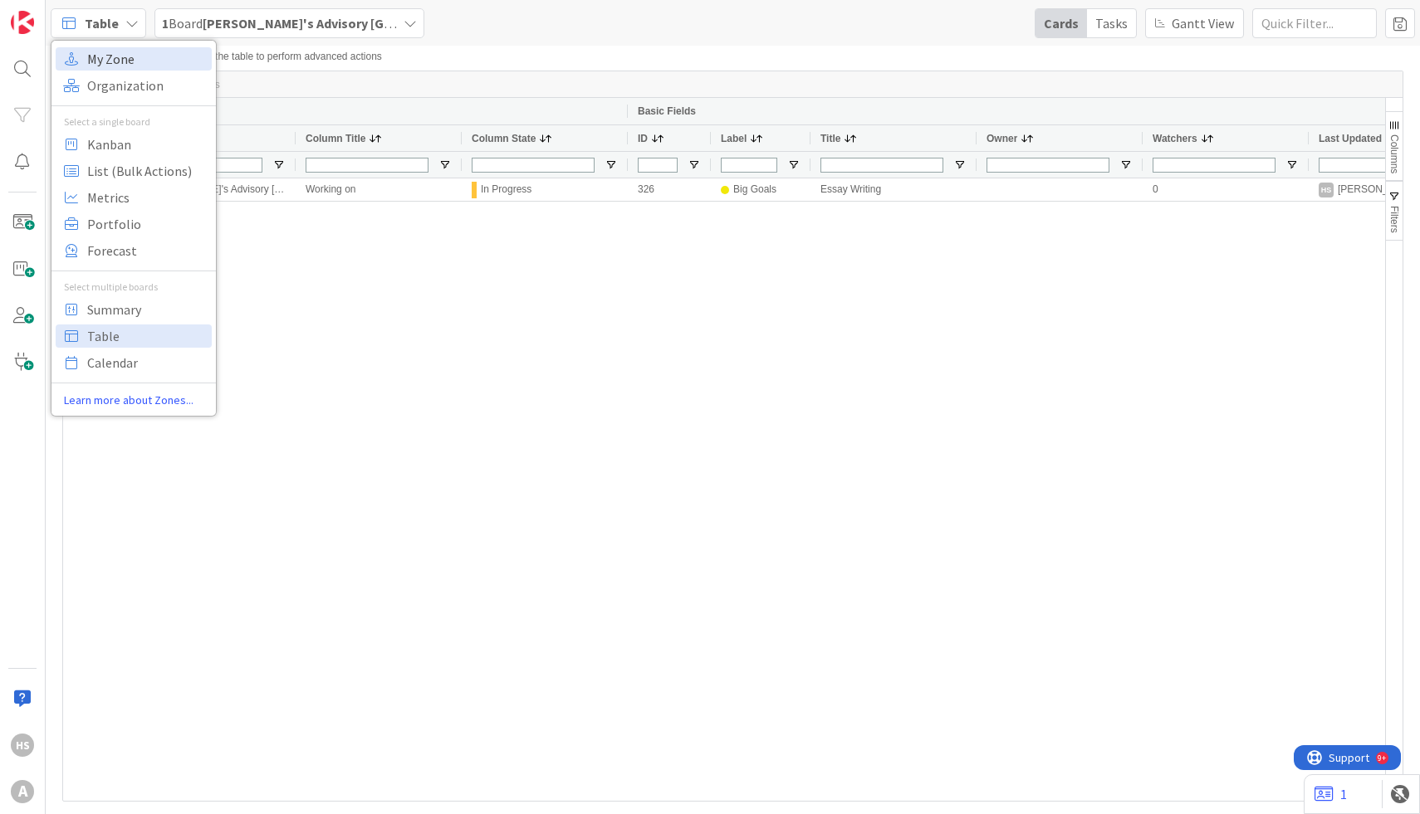
click at [154, 68] on span "My Zone" at bounding box center [147, 58] width 120 height 25
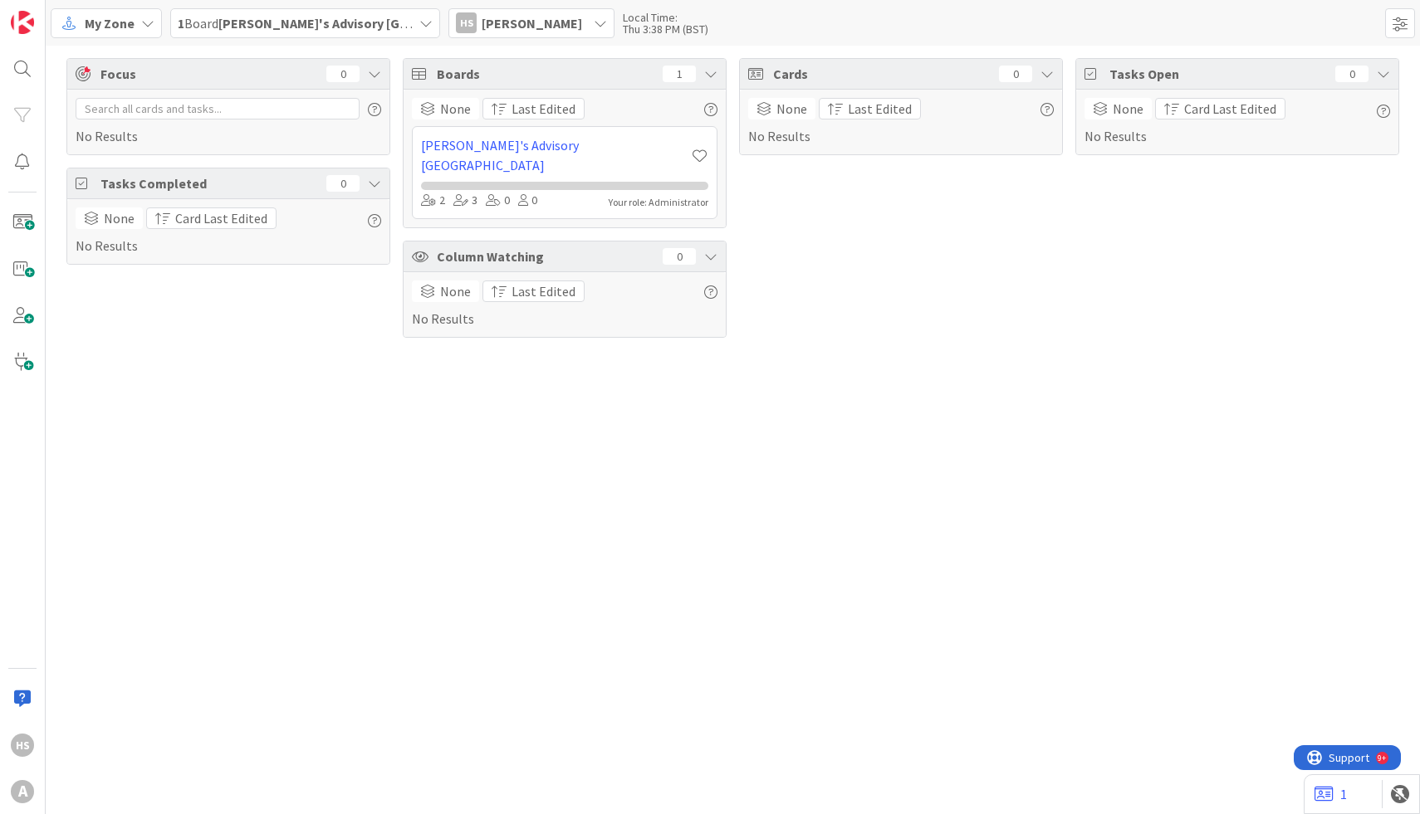
click at [126, 33] on div "My Zone" at bounding box center [106, 23] width 111 height 30
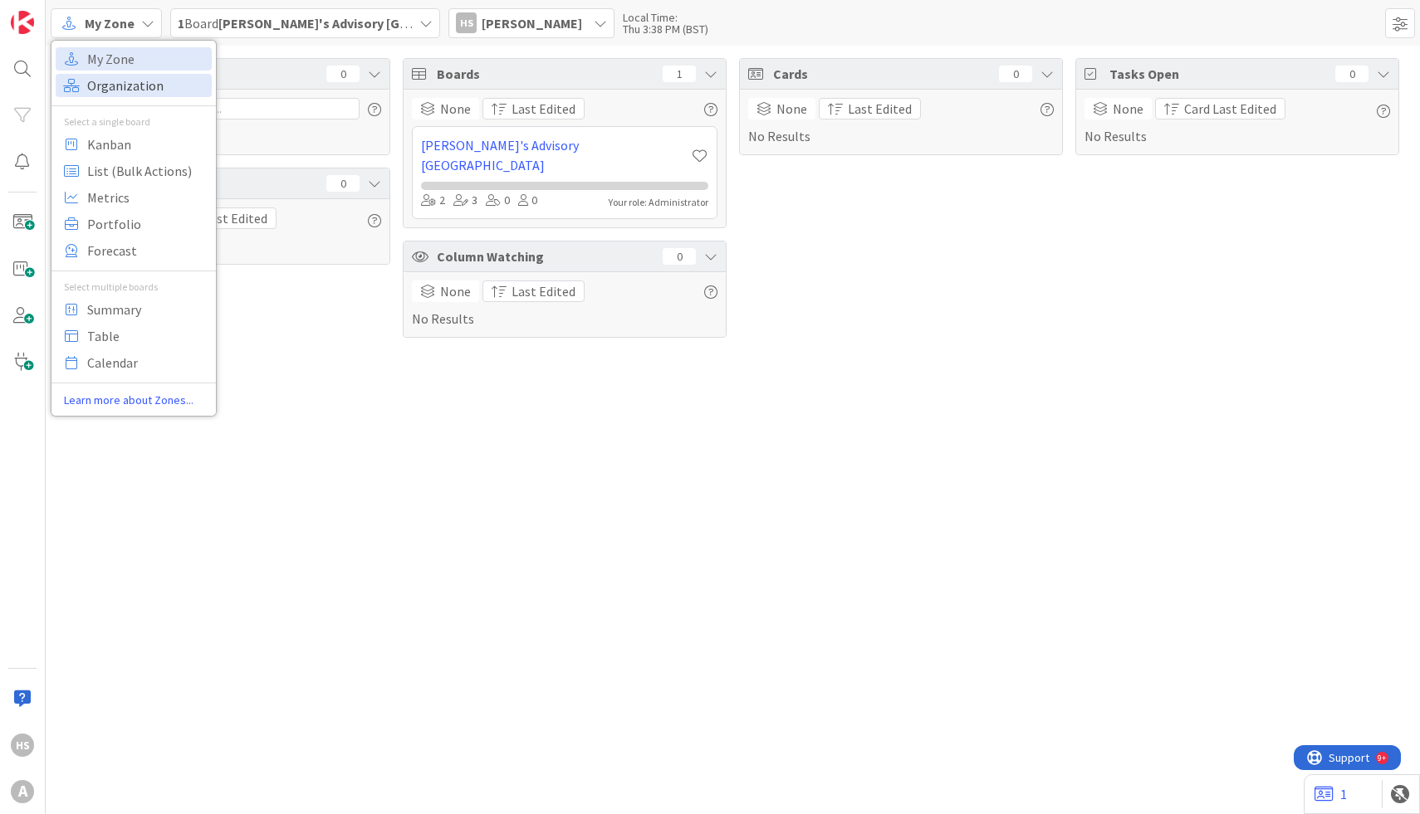
click at [120, 82] on span "Organization" at bounding box center [147, 85] width 120 height 25
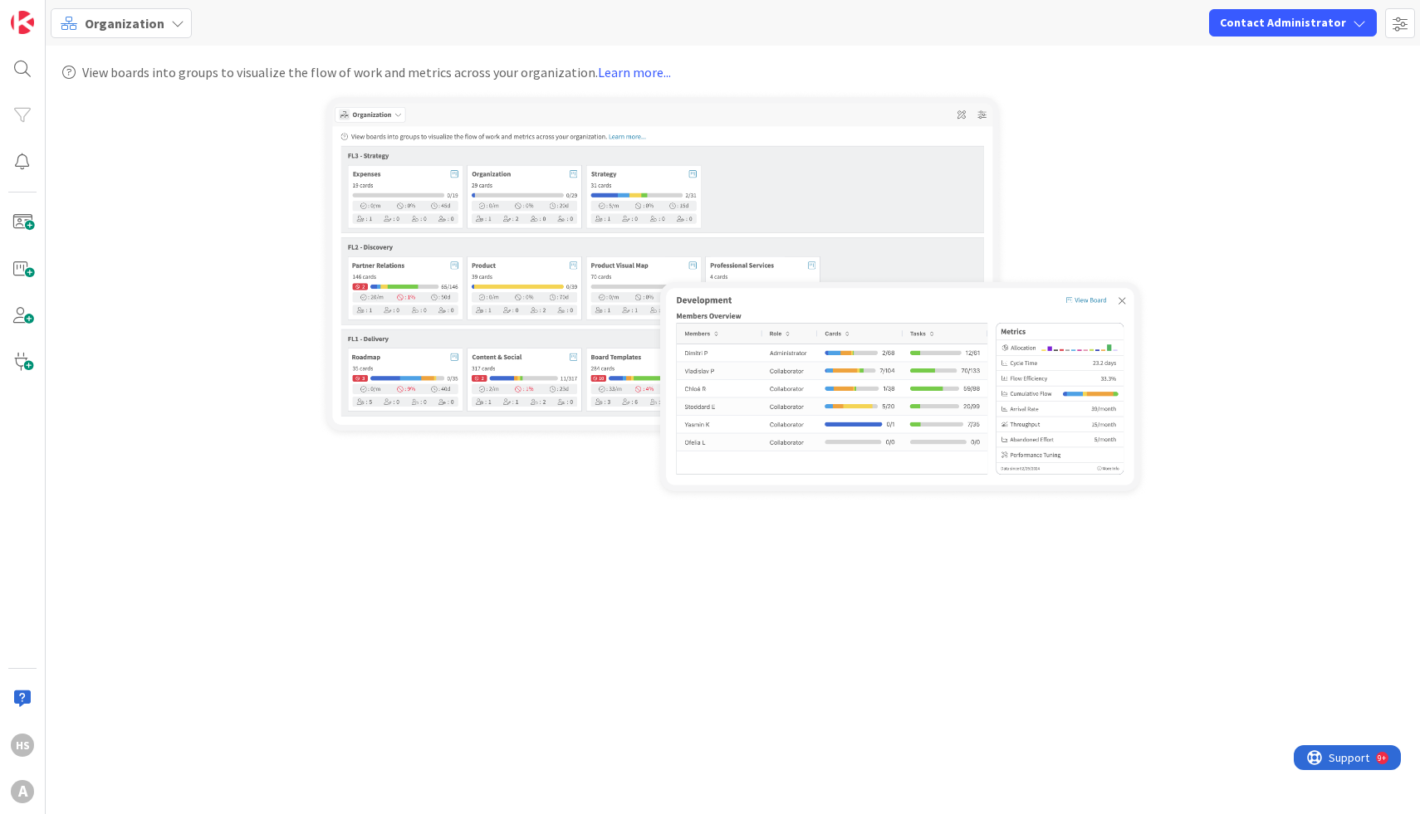
click at [99, 38] on div "Organization Contact Administrator" at bounding box center [733, 23] width 1374 height 46
click at [105, 27] on span "Organization" at bounding box center [125, 23] width 80 height 20
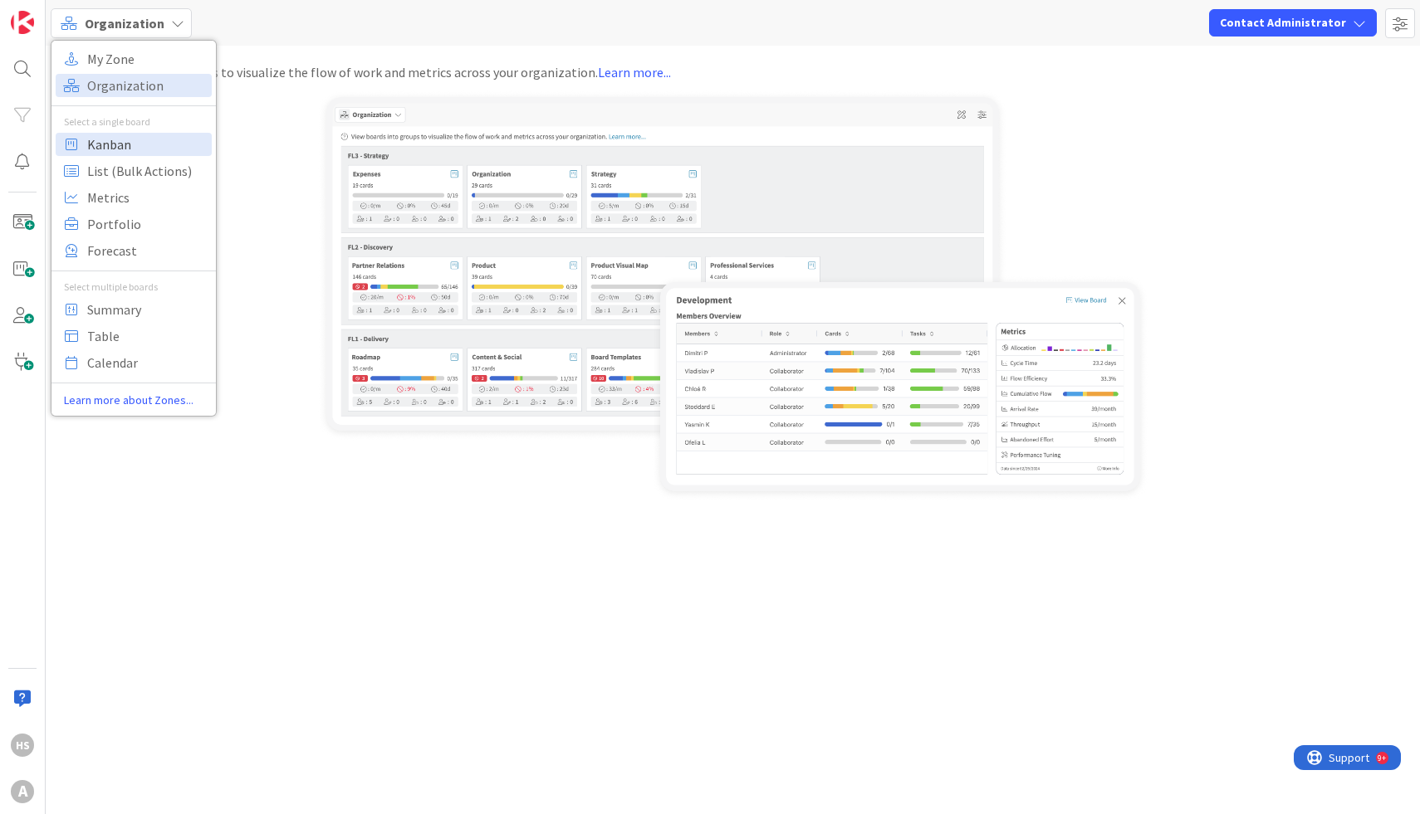
click at [126, 154] on span "Kanban" at bounding box center [147, 144] width 120 height 25
